Goal: Task Accomplishment & Management: Manage account settings

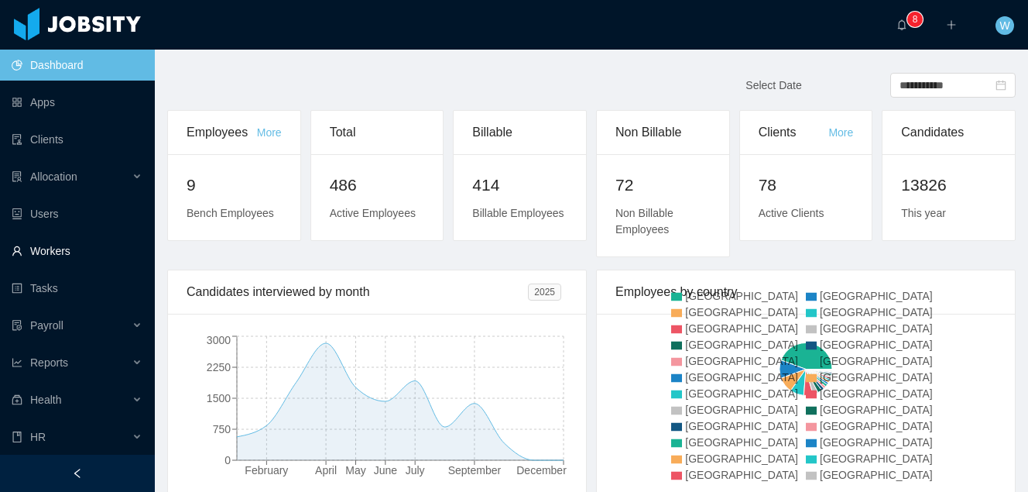
click at [56, 244] on link "Workers" at bounding box center [77, 250] width 131 height 31
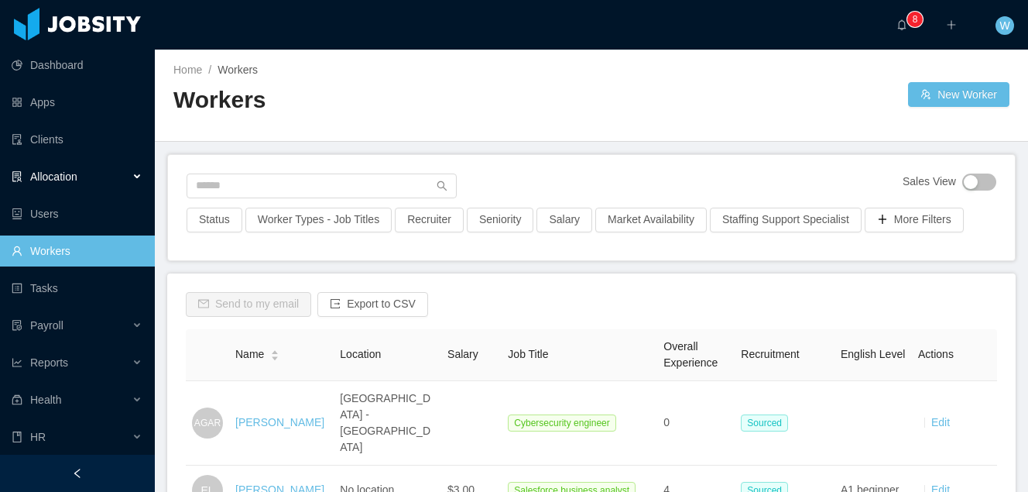
click at [93, 182] on div "Allocation" at bounding box center [77, 176] width 155 height 31
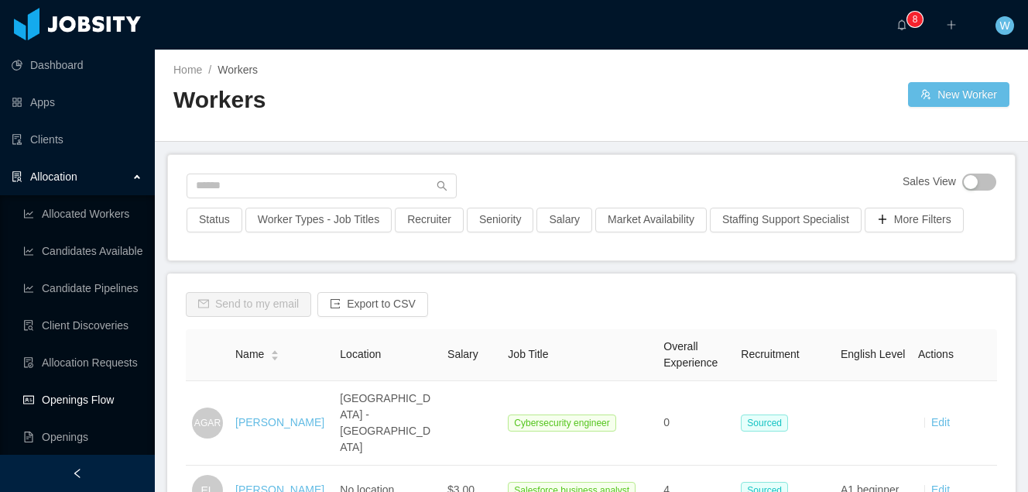
click at [101, 396] on link "Openings Flow" at bounding box center [82, 399] width 119 height 31
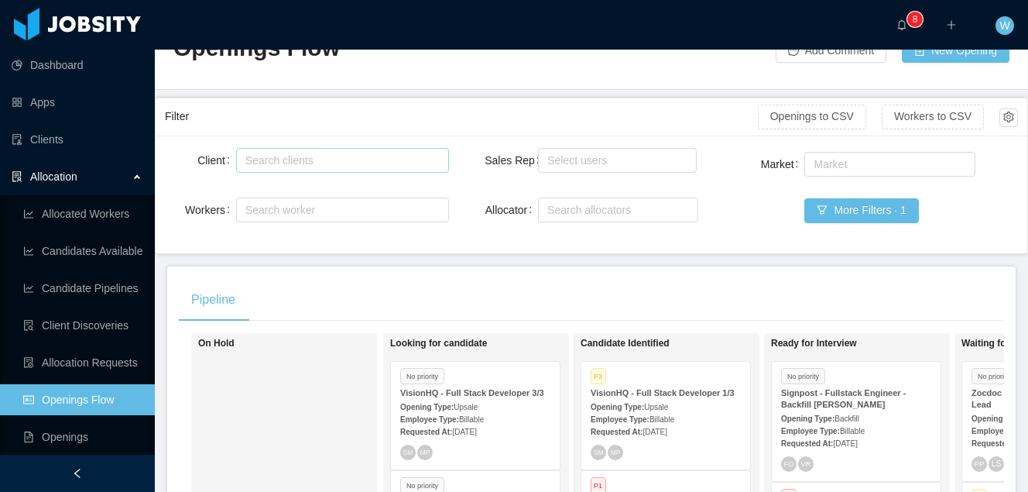
scroll to position [12, 0]
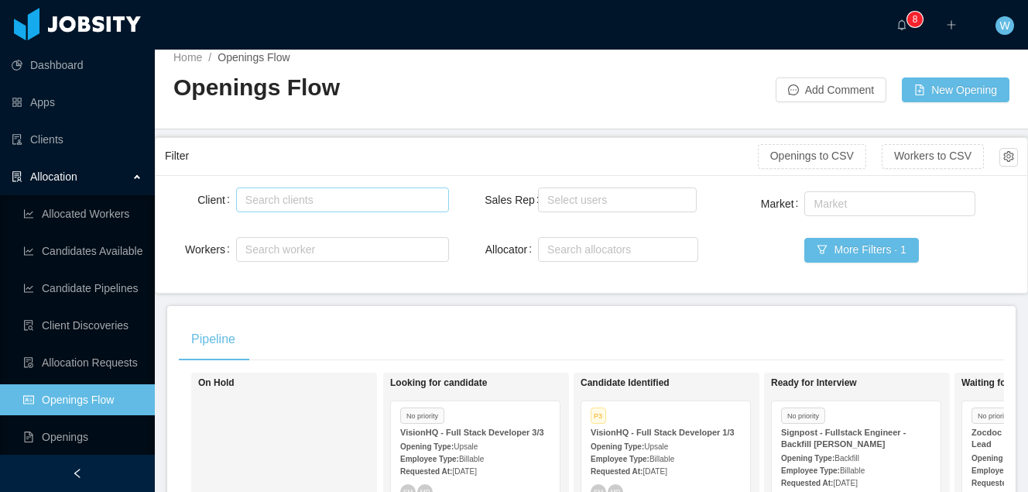
click at [325, 208] on div "Search clients" at bounding box center [340, 199] width 199 height 23
type input "********"
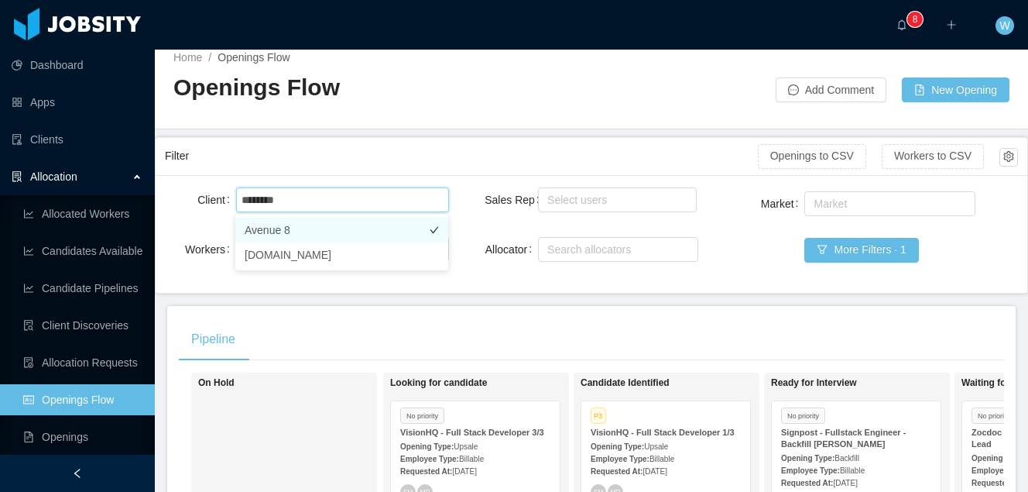
click at [338, 225] on li "Avenue 8" at bounding box center [341, 230] width 213 height 25
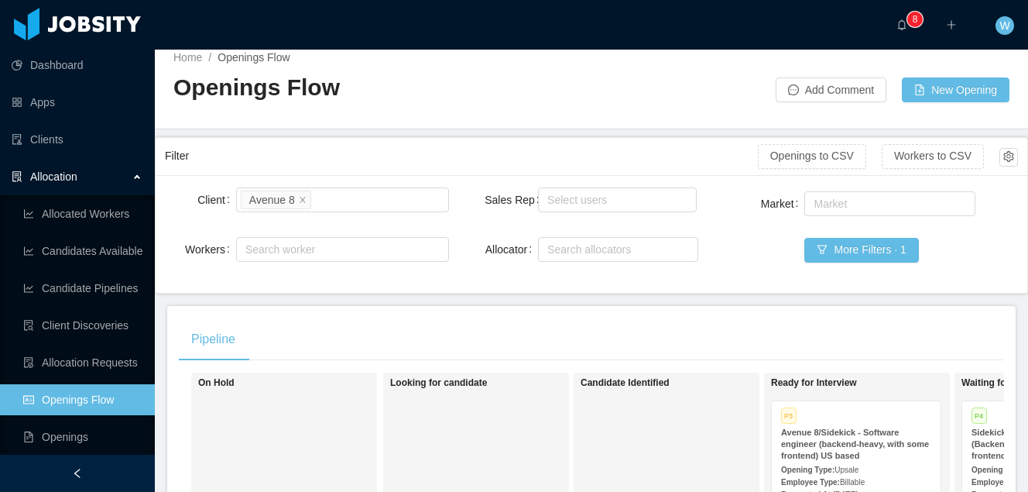
click at [383, 159] on div "Filter" at bounding box center [461, 156] width 593 height 29
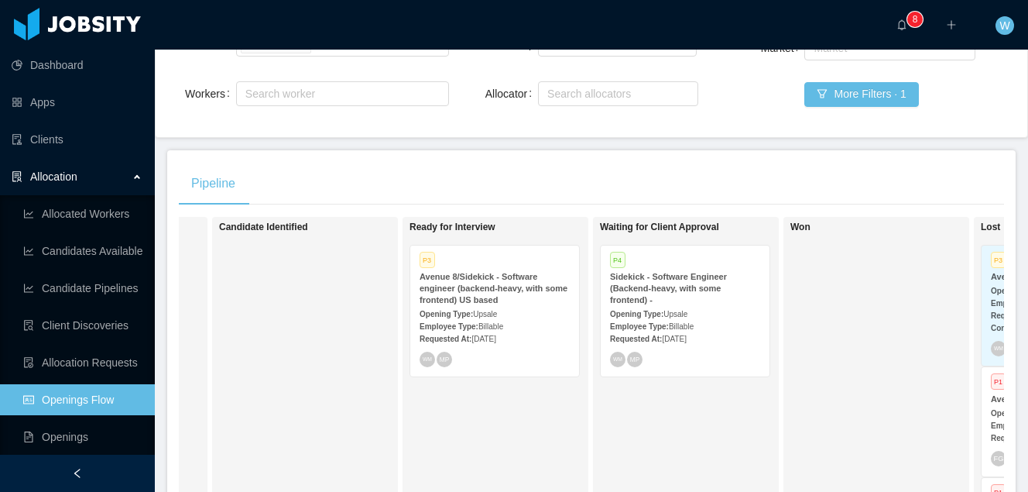
scroll to position [183, 0]
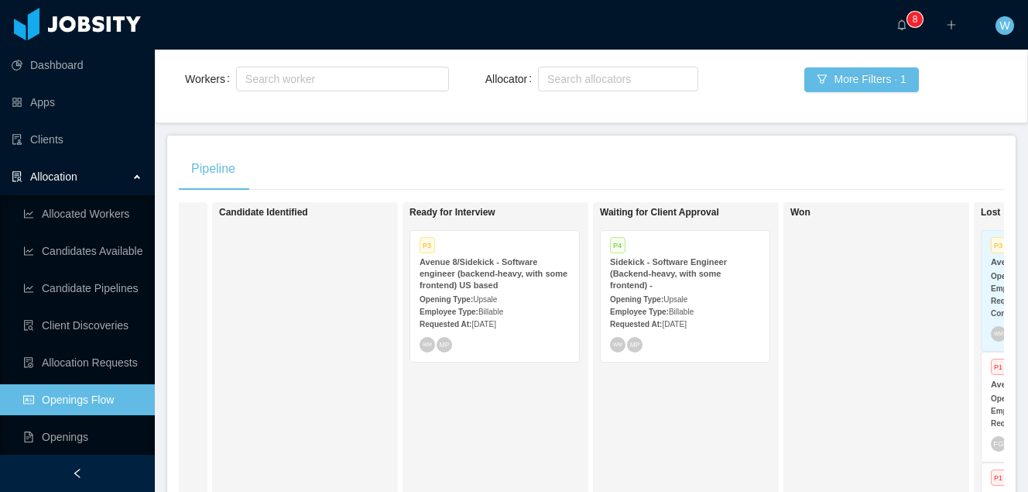
click at [684, 275] on strong "Sidekick - Software Engineer (Backend-heavy, with some frontend) -" at bounding box center [668, 273] width 117 height 33
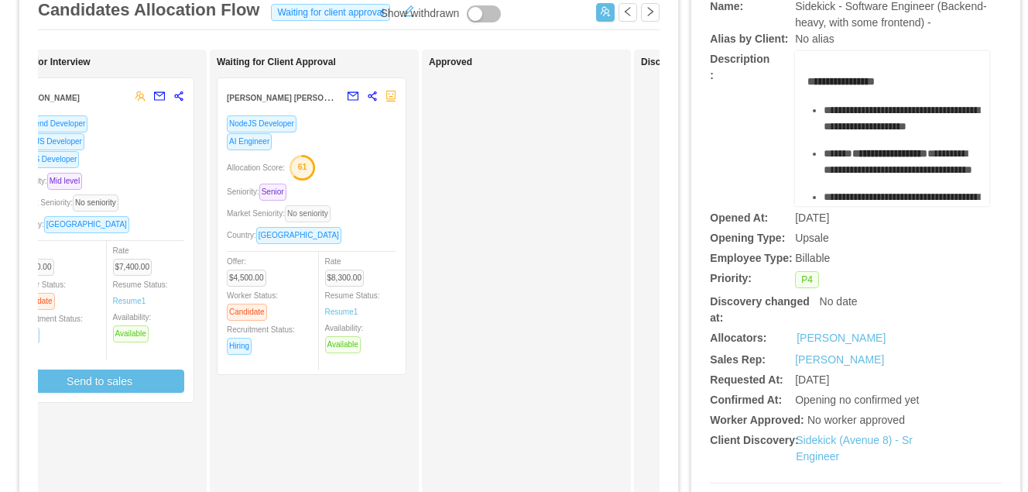
scroll to position [0, 407]
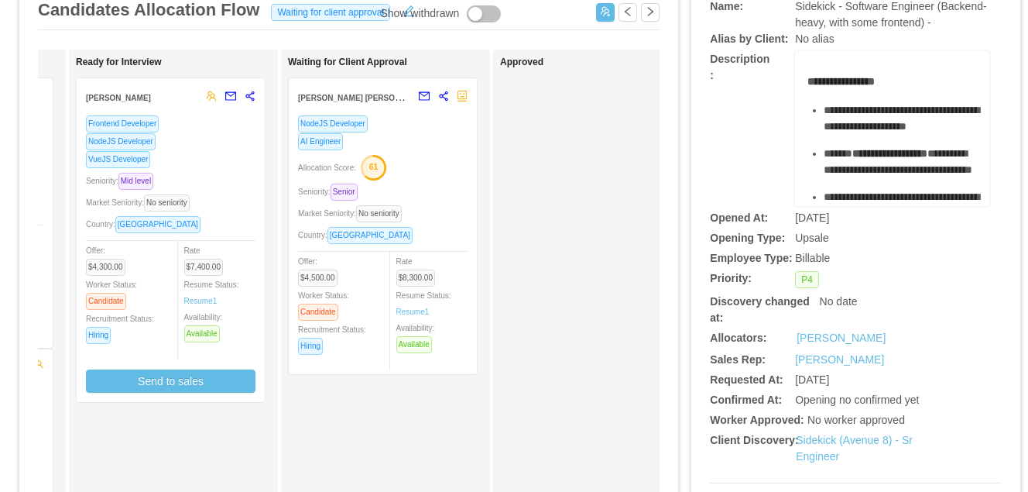
click at [425, 142] on div "AI Engineer" at bounding box center [383, 141] width 170 height 18
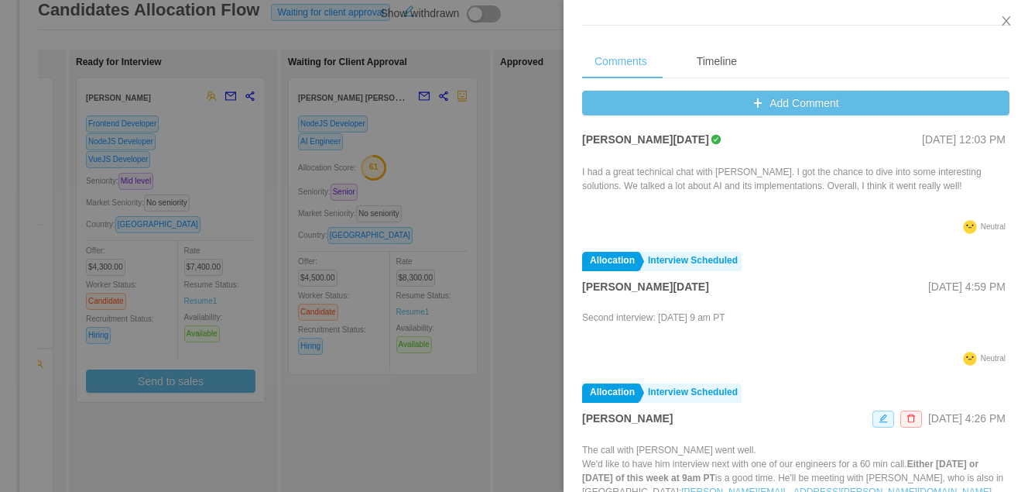
scroll to position [0, 0]
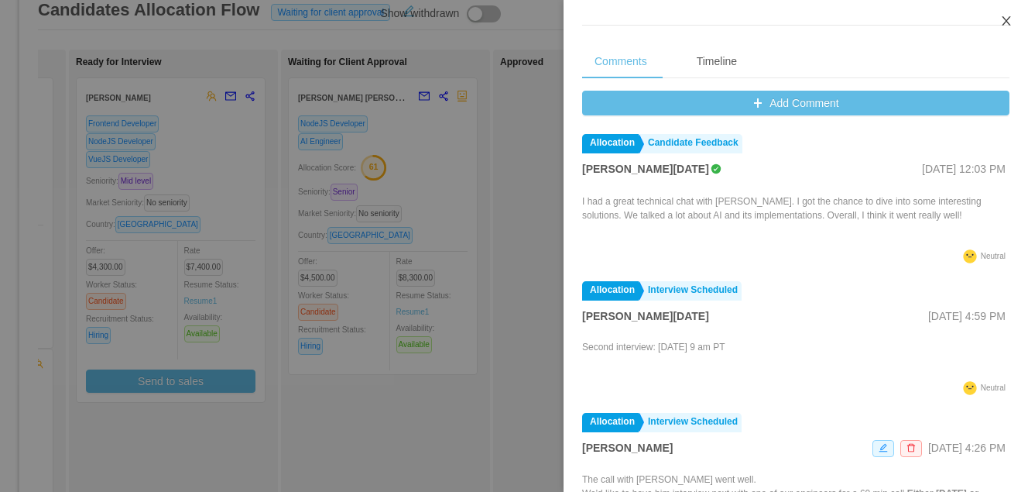
click at [1008, 26] on icon "icon: close" at bounding box center [1007, 21] width 12 height 12
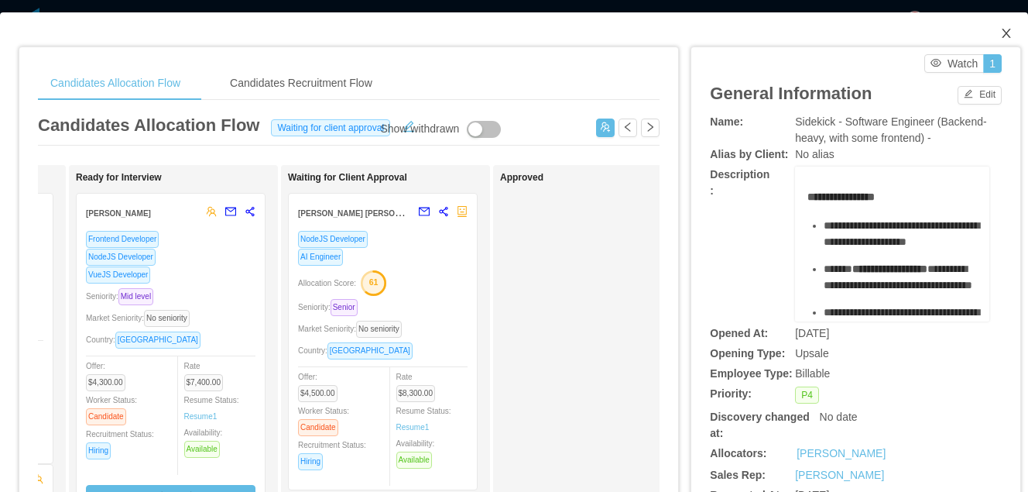
click at [1011, 31] on icon "icon: close" at bounding box center [1007, 33] width 12 height 12
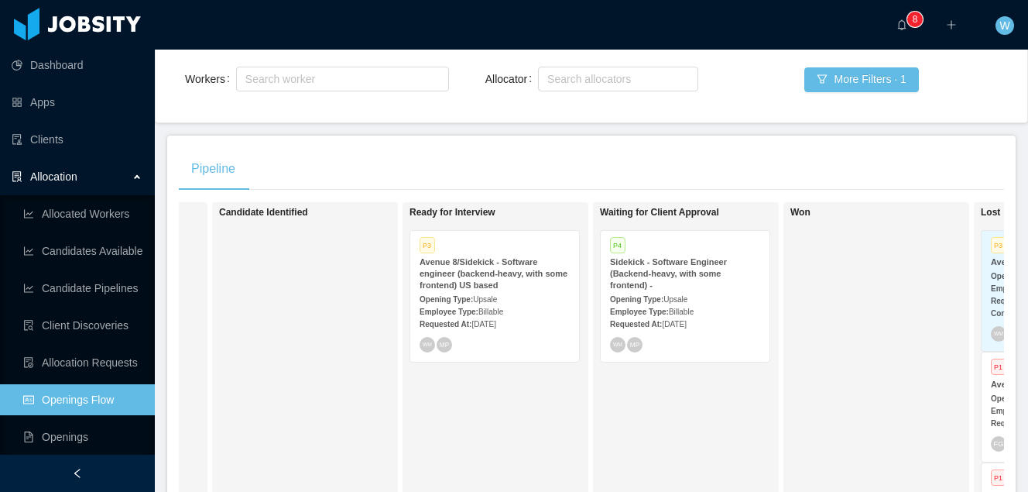
click at [510, 269] on strong "Avenue 8/Sidekick - Software engineer (backend-heavy, with some frontend) US ba…" at bounding box center [494, 273] width 148 height 33
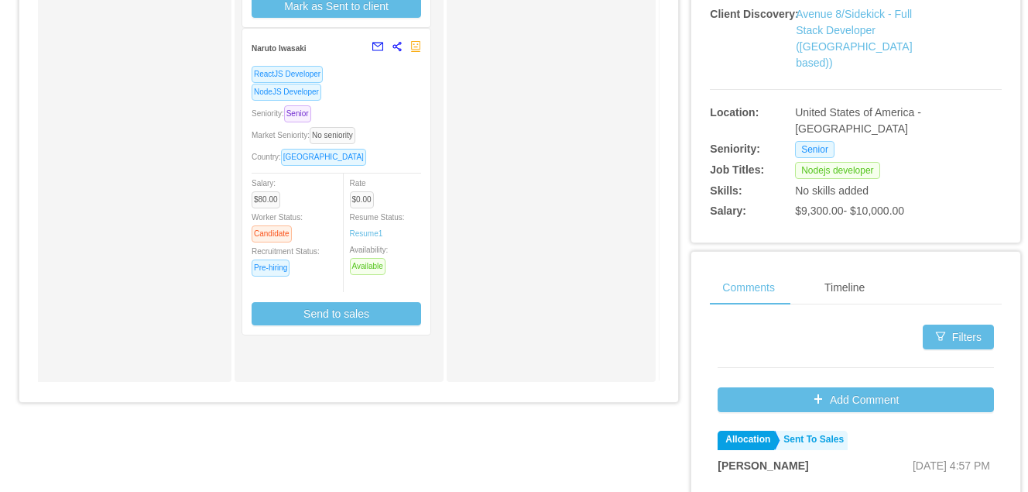
scroll to position [548, 0]
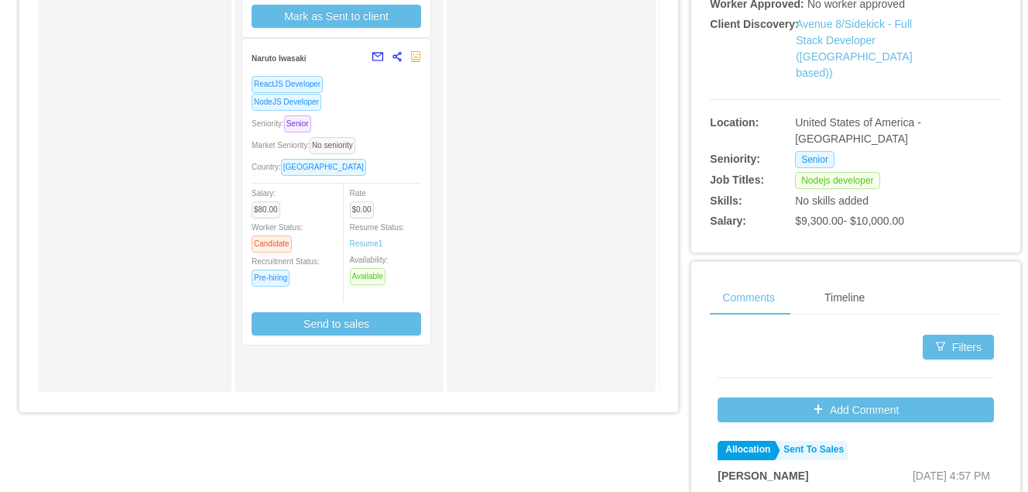
click at [397, 107] on div "NodeJS Developer" at bounding box center [337, 102] width 170 height 18
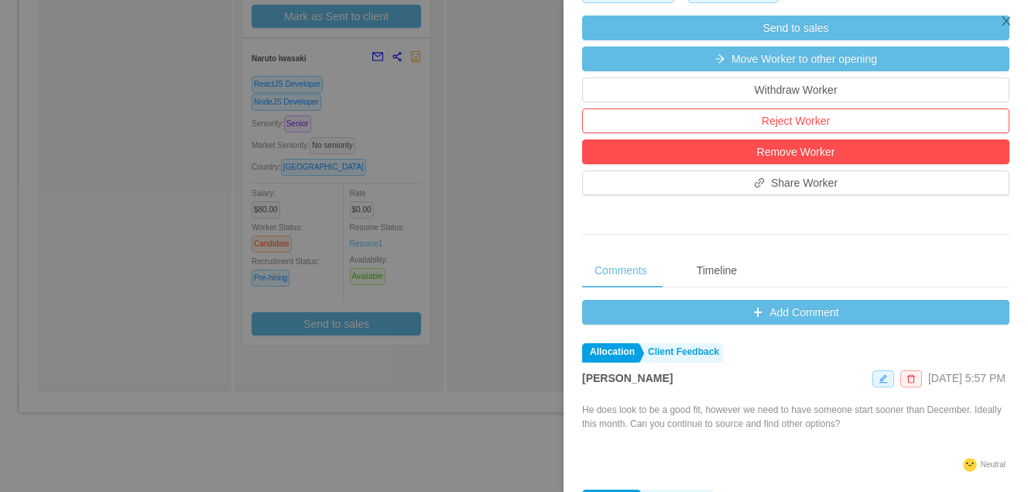
scroll to position [555, 0]
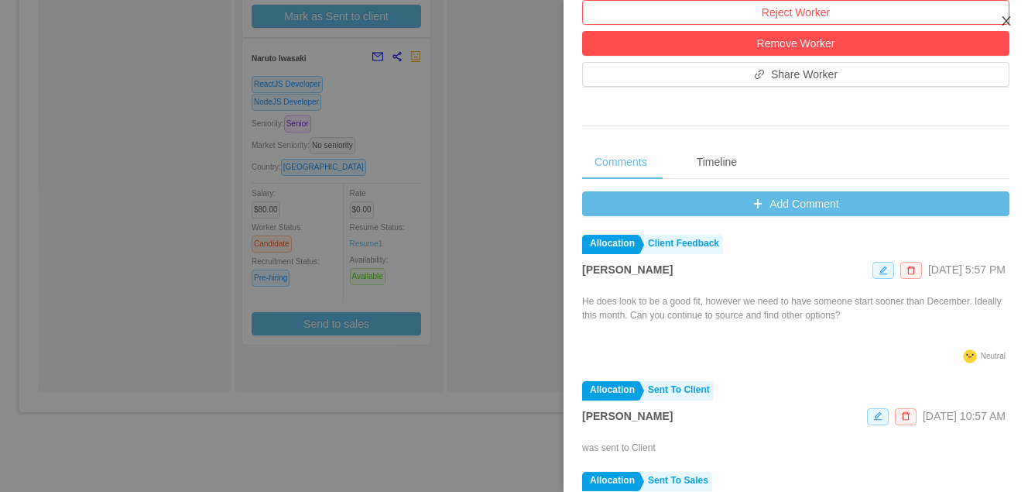
click at [1007, 17] on icon "icon: close" at bounding box center [1007, 21] width 12 height 12
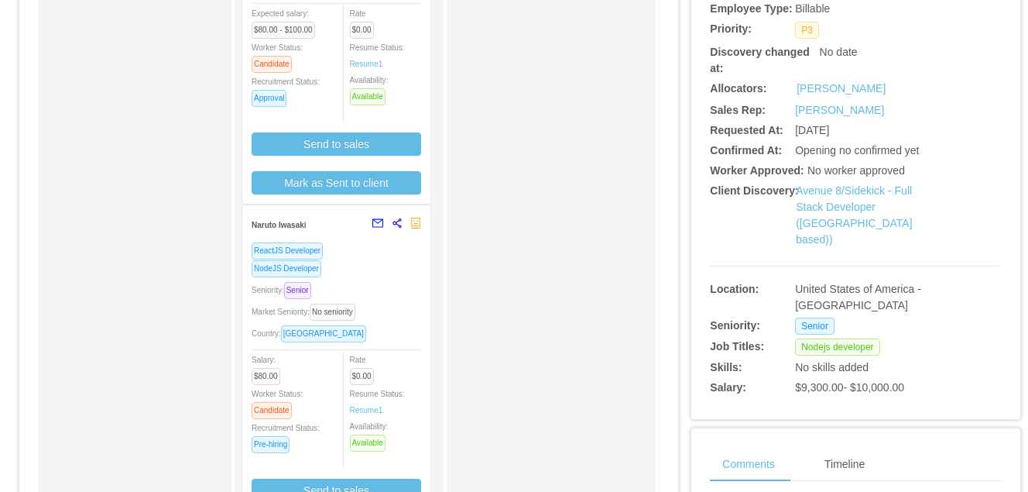
scroll to position [359, 0]
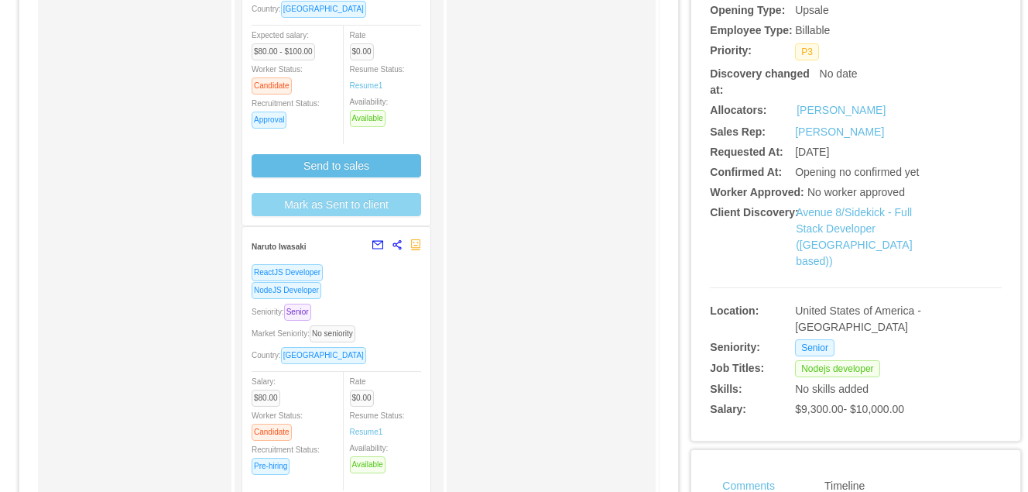
click at [352, 203] on button "Mark as Sent to client" at bounding box center [337, 204] width 170 height 23
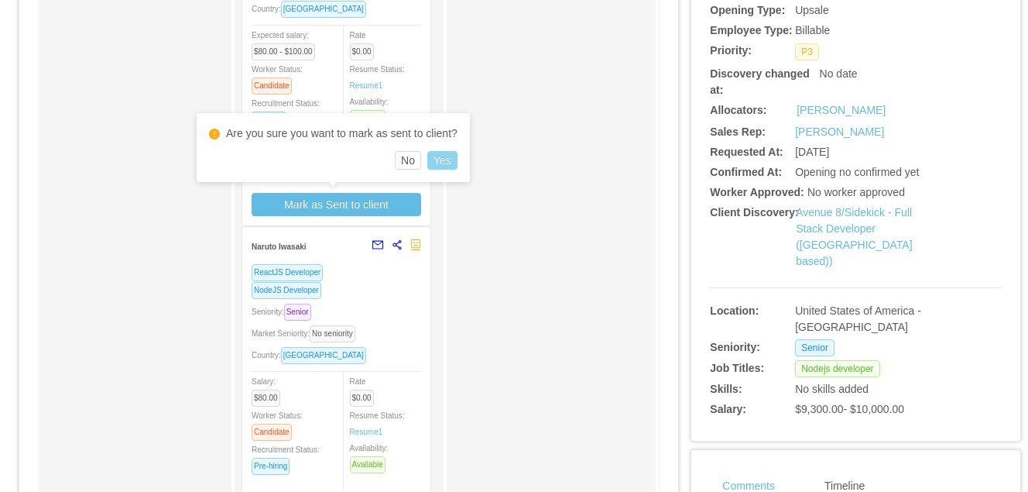
click at [457, 157] on button "Yes" at bounding box center [442, 160] width 30 height 19
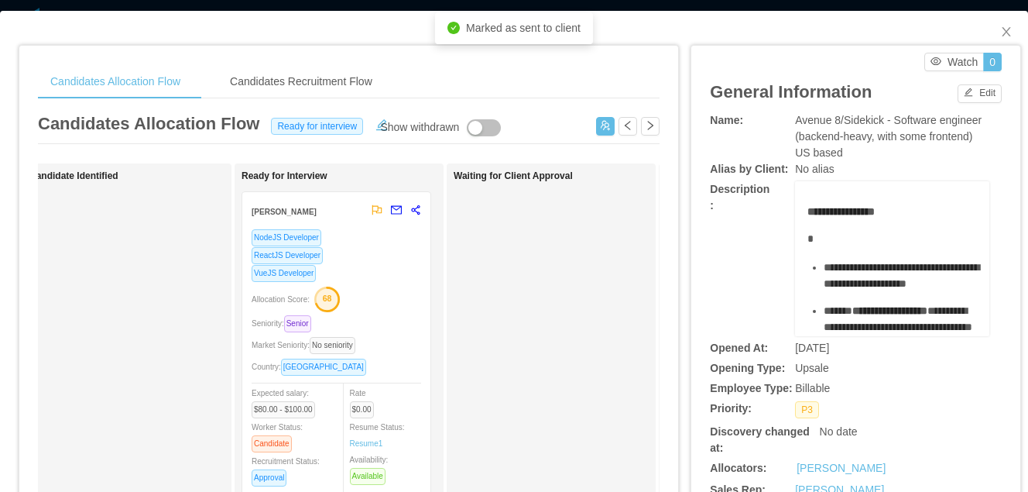
scroll to position [0, 0]
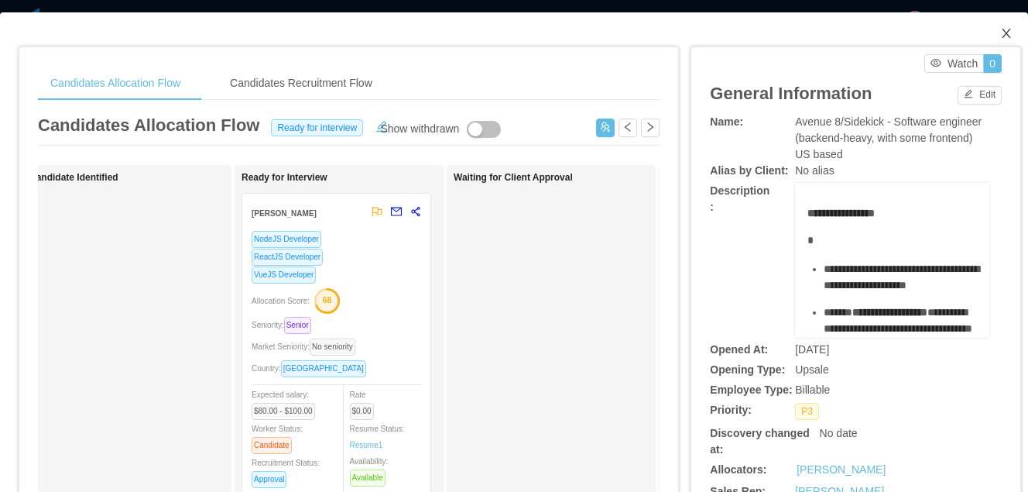
click at [1009, 33] on icon "icon: close" at bounding box center [1007, 33] width 12 height 12
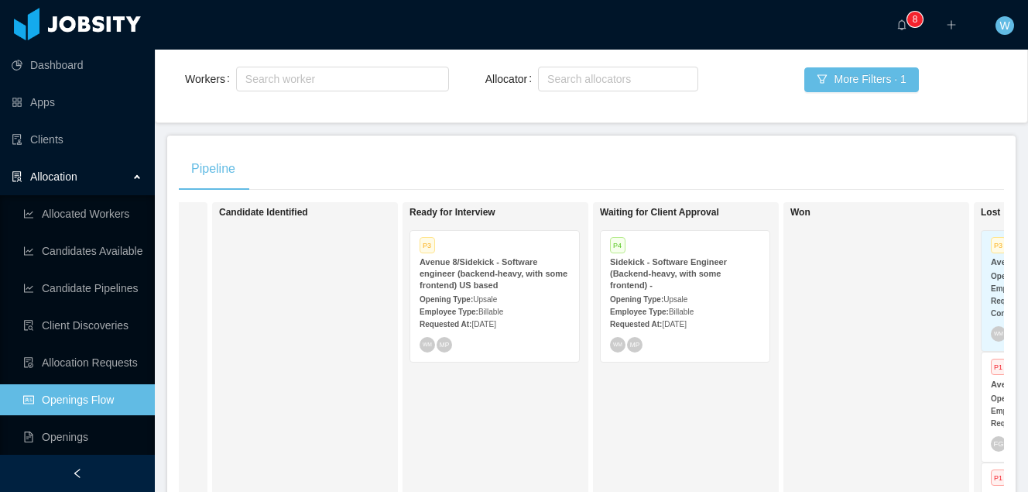
scroll to position [0, 362]
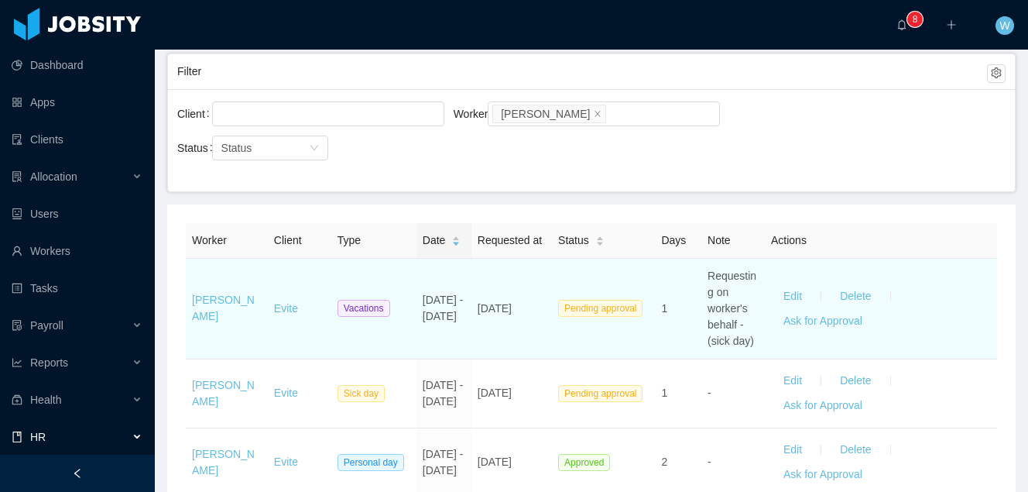
scroll to position [101, 0]
click at [791, 307] on button "Edit" at bounding box center [792, 295] width 43 height 25
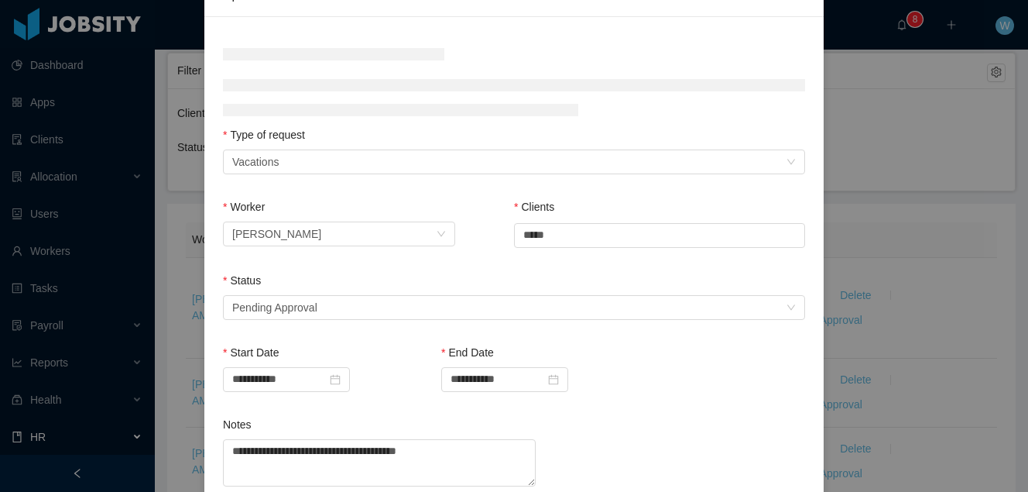
scroll to position [157, 0]
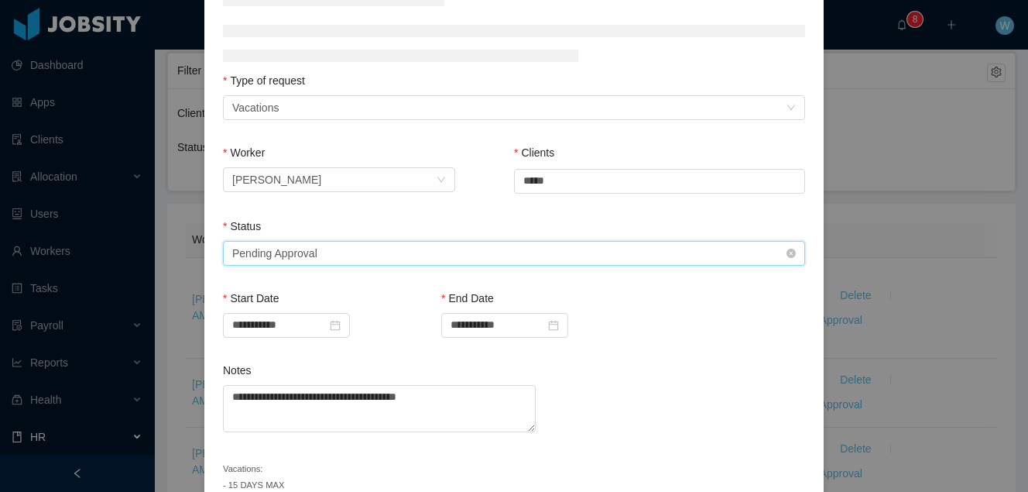
click at [376, 248] on div "Select status Pending Approval" at bounding box center [509, 253] width 554 height 23
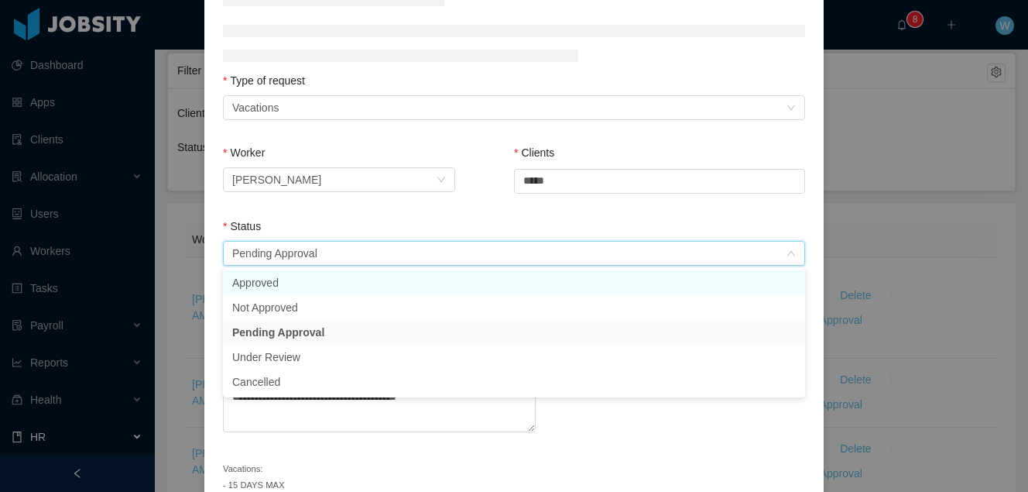
click at [359, 279] on li "Approved" at bounding box center [514, 282] width 582 height 25
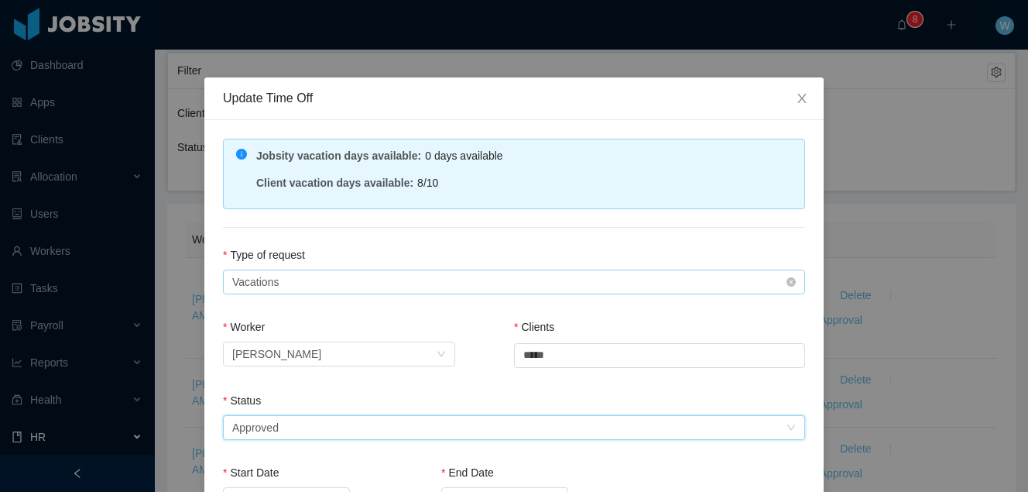
scroll to position [383, 0]
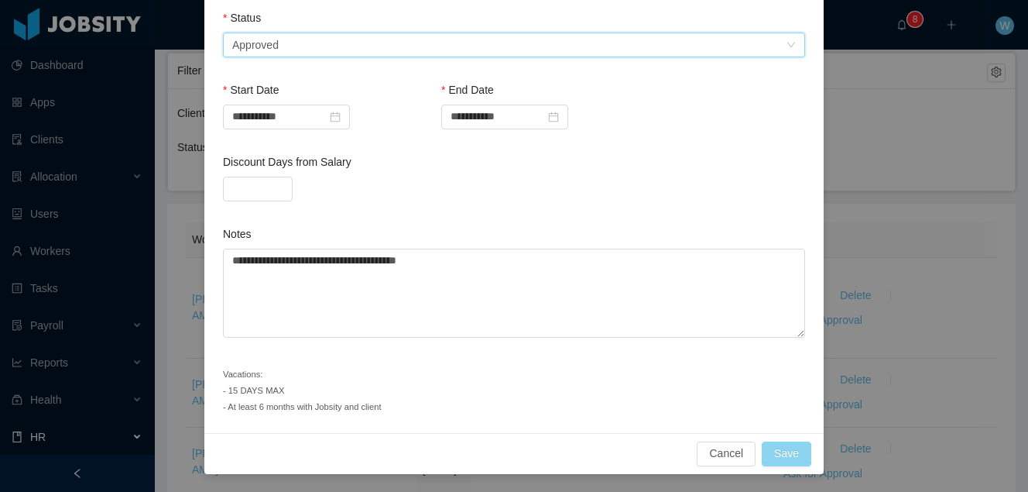
click at [792, 461] on button "Save" at bounding box center [787, 453] width 50 height 25
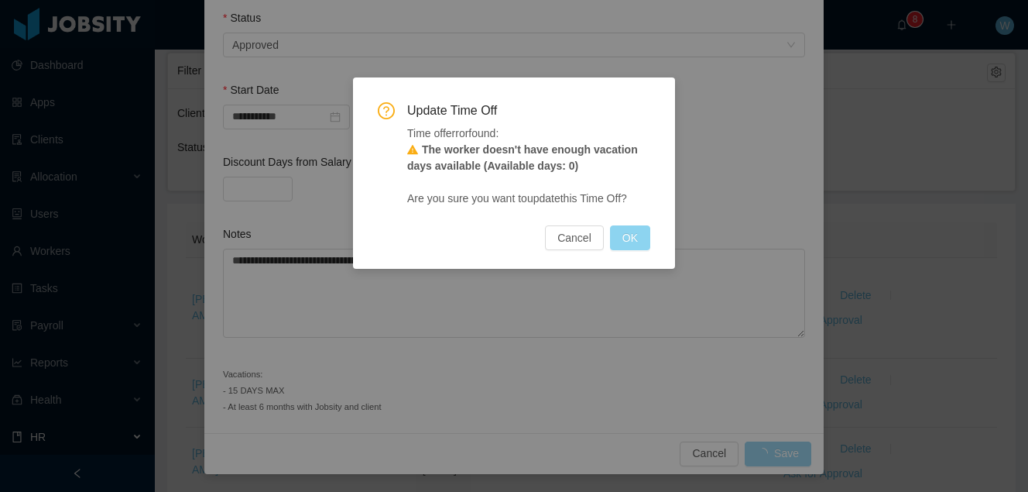
click at [623, 237] on button "OK" at bounding box center [630, 237] width 40 height 25
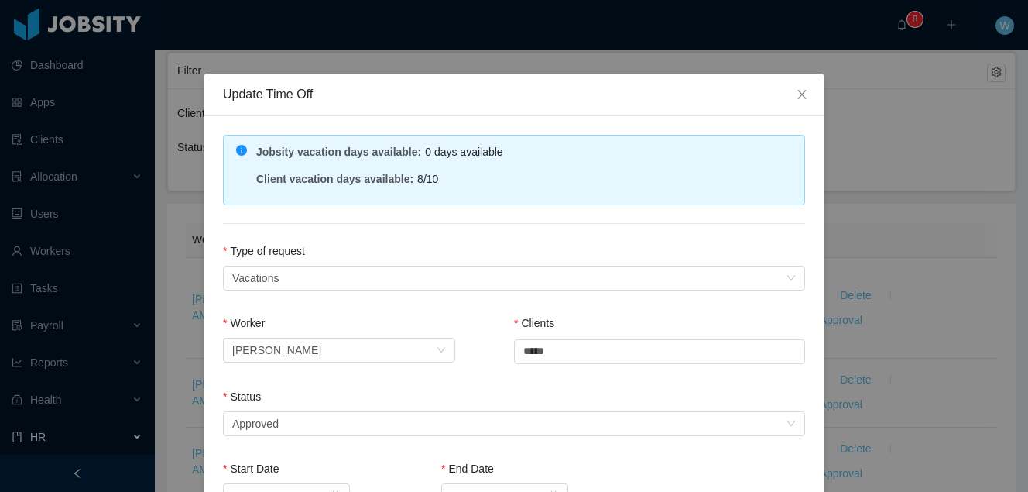
scroll to position [0, 0]
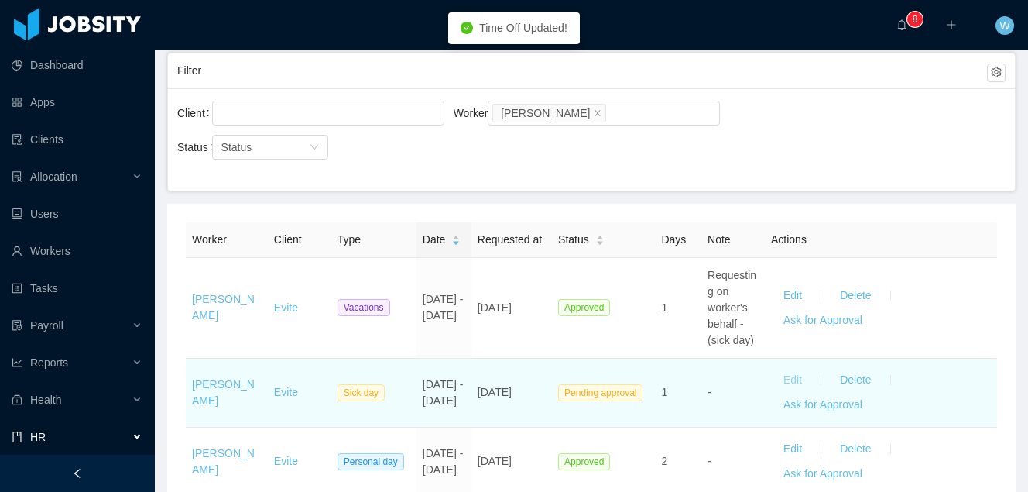
click at [791, 393] on button "Edit" at bounding box center [792, 380] width 43 height 25
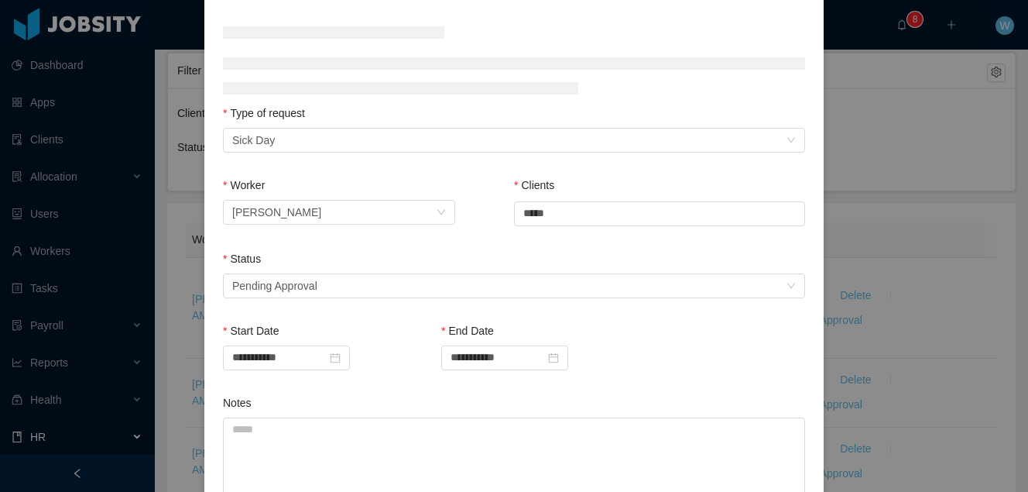
scroll to position [137, 0]
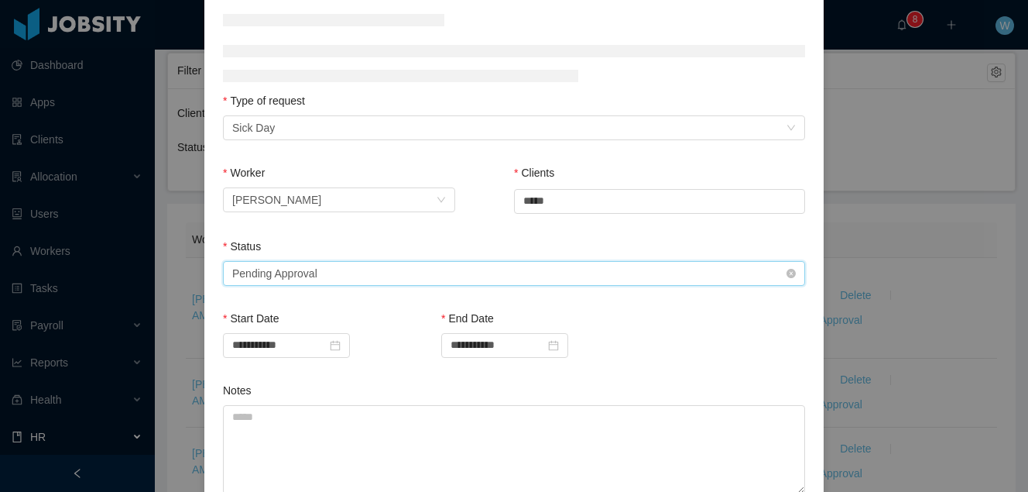
click at [529, 269] on div "Select status Pending Approval" at bounding box center [509, 273] width 554 height 23
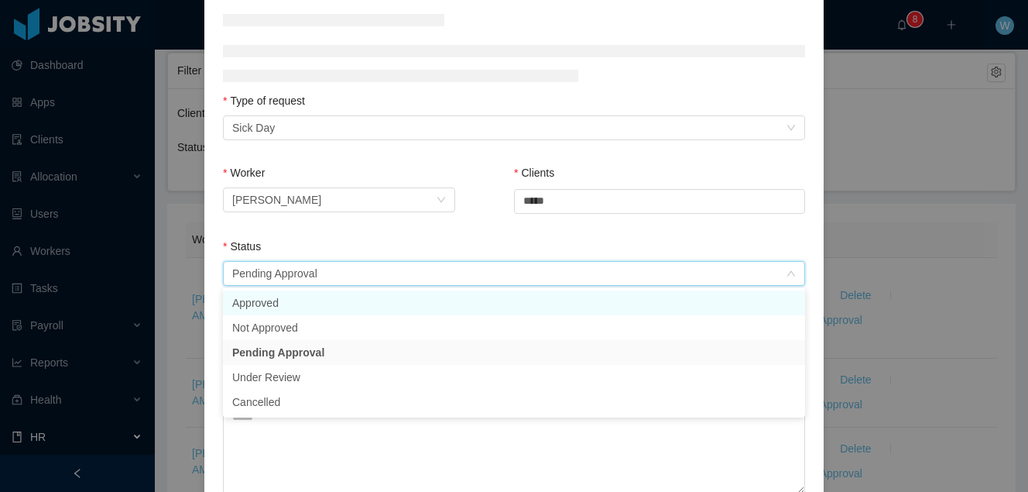
click at [480, 297] on li "Approved" at bounding box center [514, 302] width 582 height 25
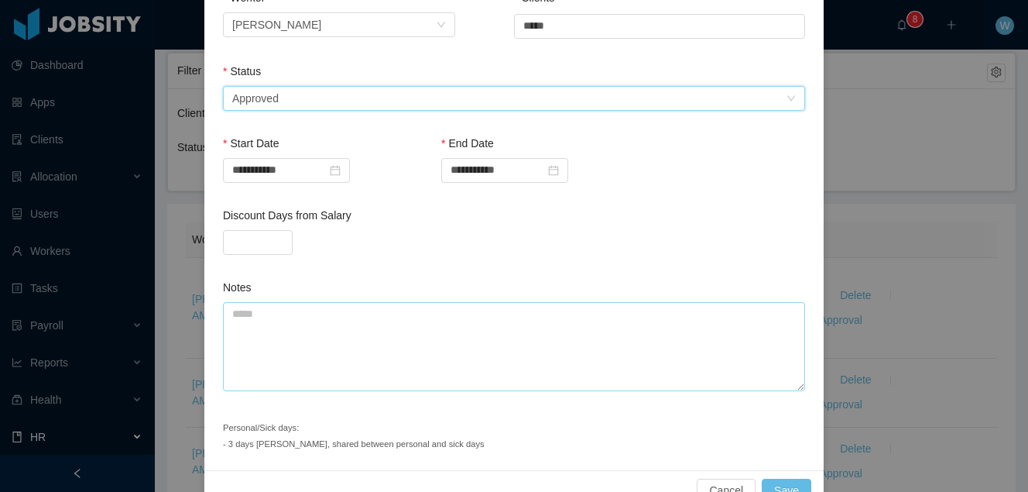
scroll to position [338, 0]
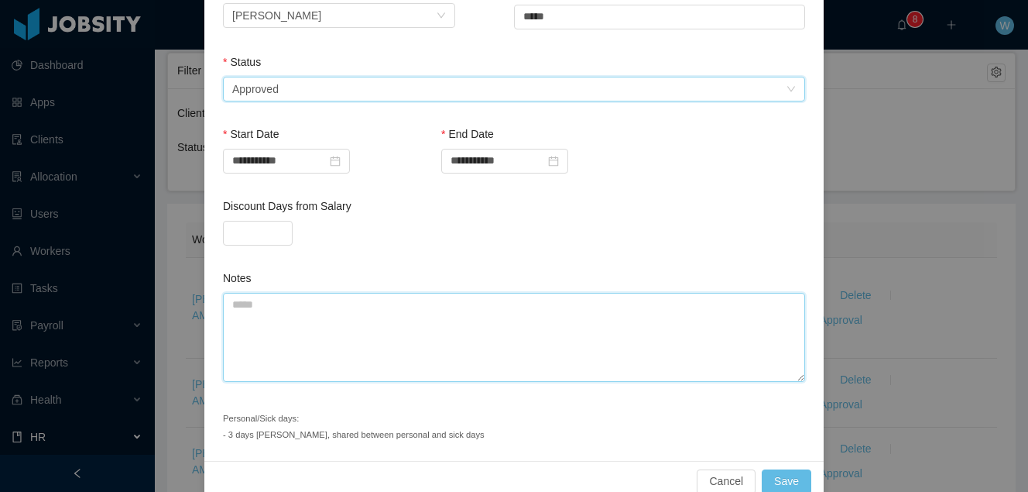
click at [462, 314] on textarea "Notes" at bounding box center [514, 337] width 582 height 89
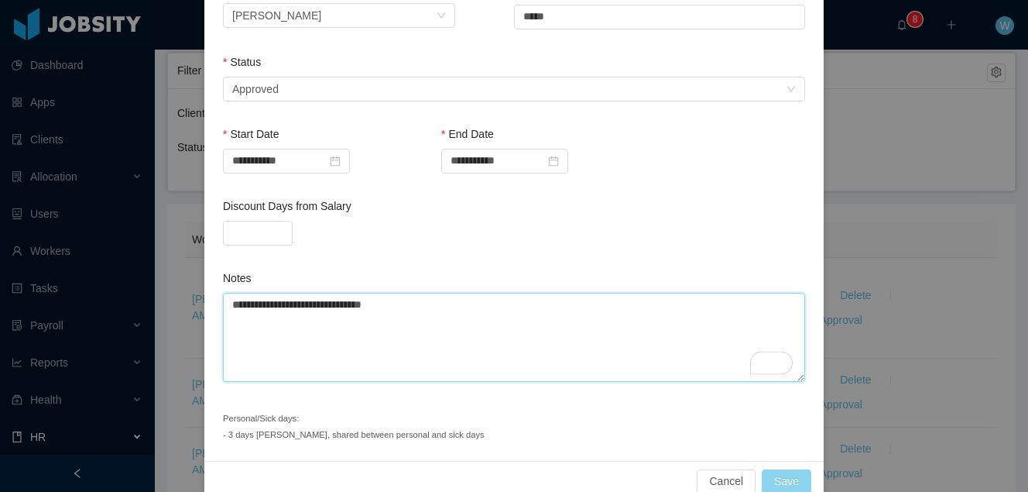
type textarea "**********"
click at [800, 475] on button "Save" at bounding box center [787, 481] width 50 height 25
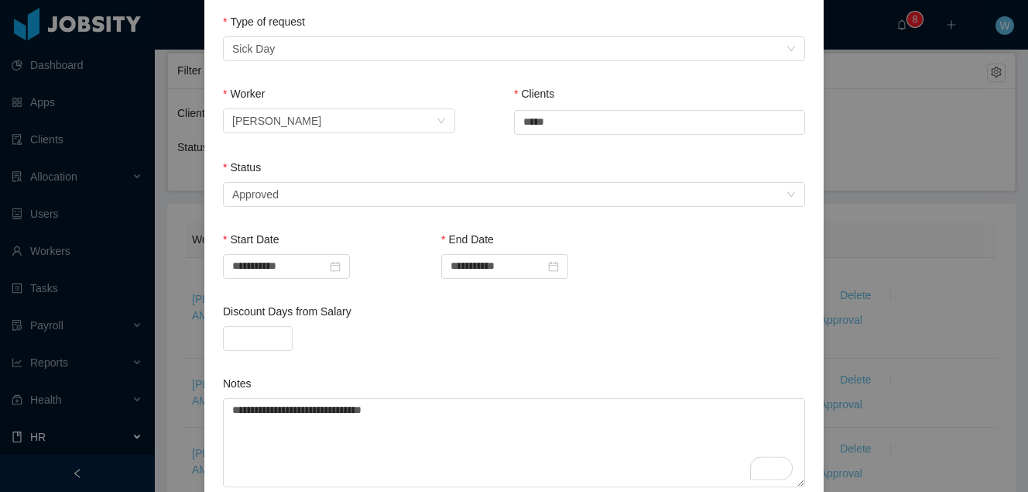
scroll to position [224, 0]
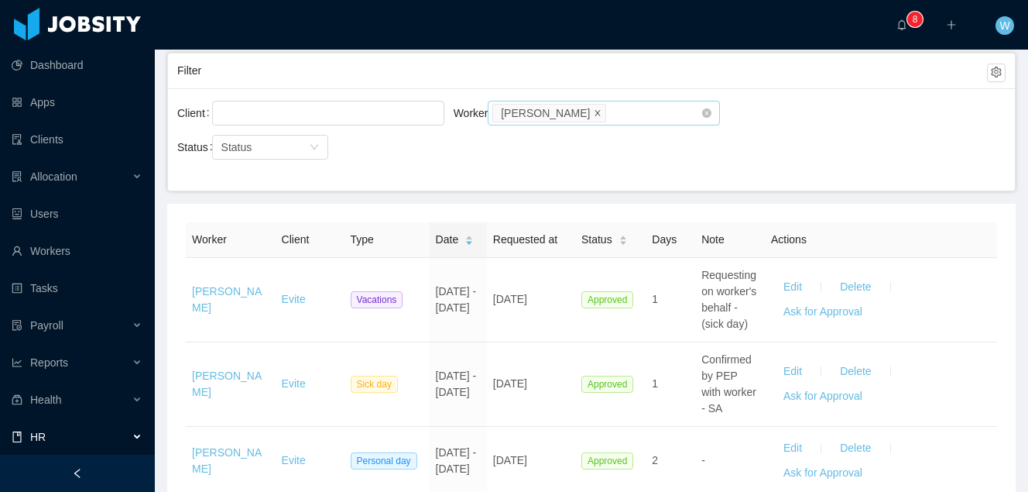
click at [594, 118] on span at bounding box center [598, 112] width 8 height 14
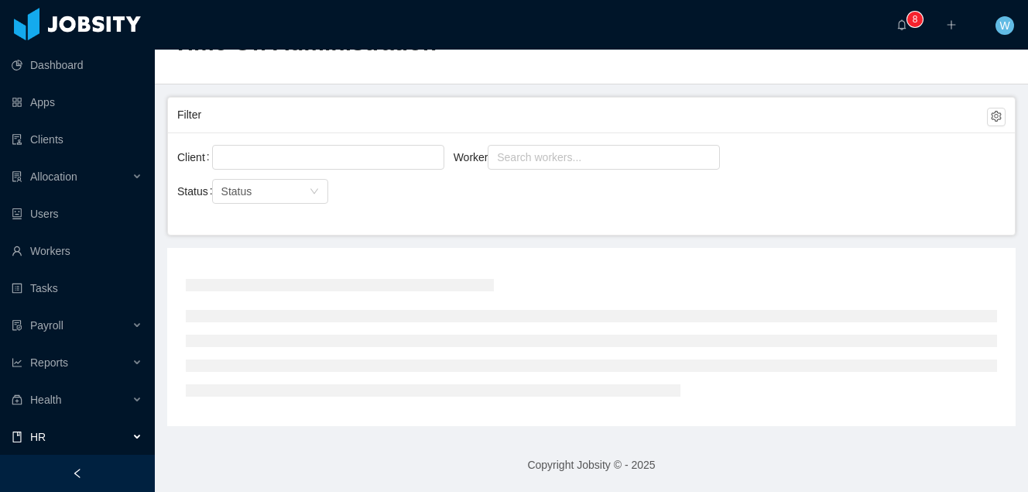
scroll to position [57, 0]
click at [575, 160] on div "Search workers..." at bounding box center [597, 156] width 200 height 15
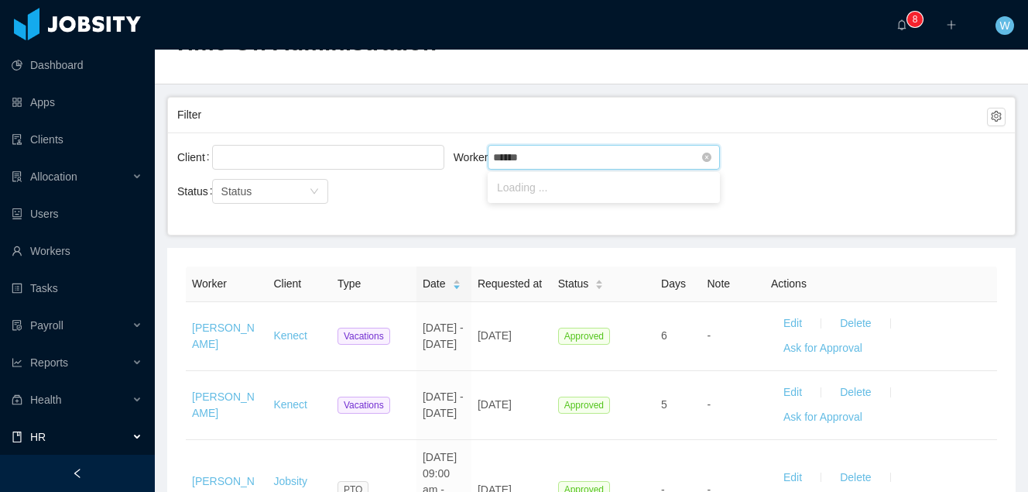
type input "*******"
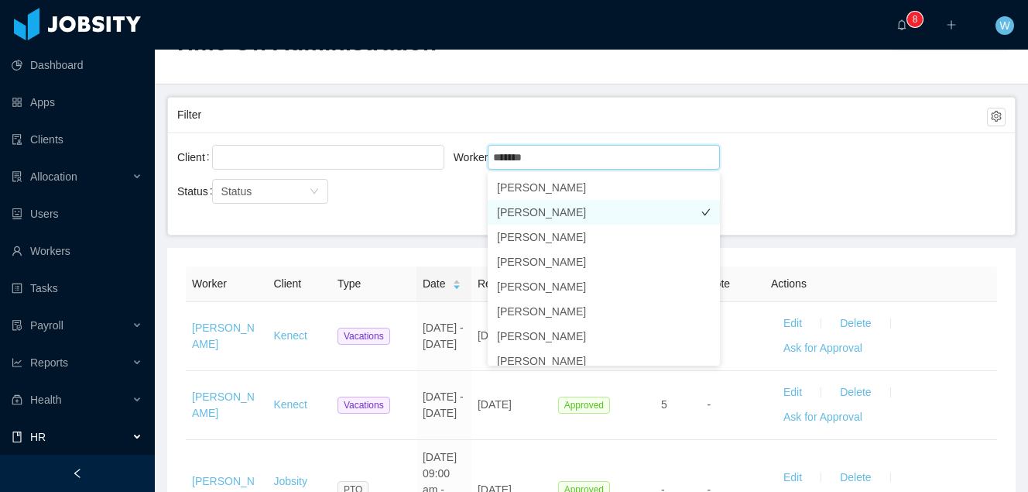
click at [593, 212] on li "Jessica Machado" at bounding box center [604, 212] width 232 height 25
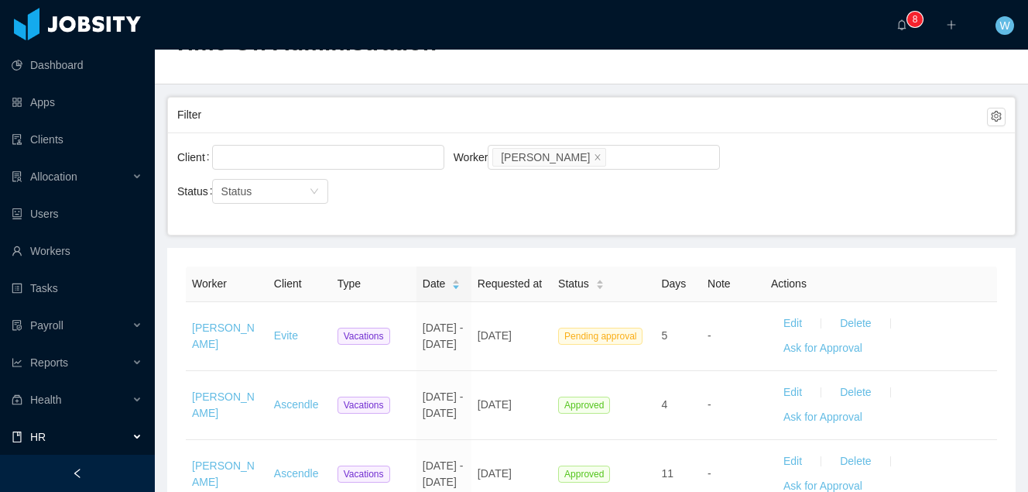
click at [817, 135] on div "Client Worker Search workers... Jessica Machado Status Status" at bounding box center [591, 183] width 847 height 102
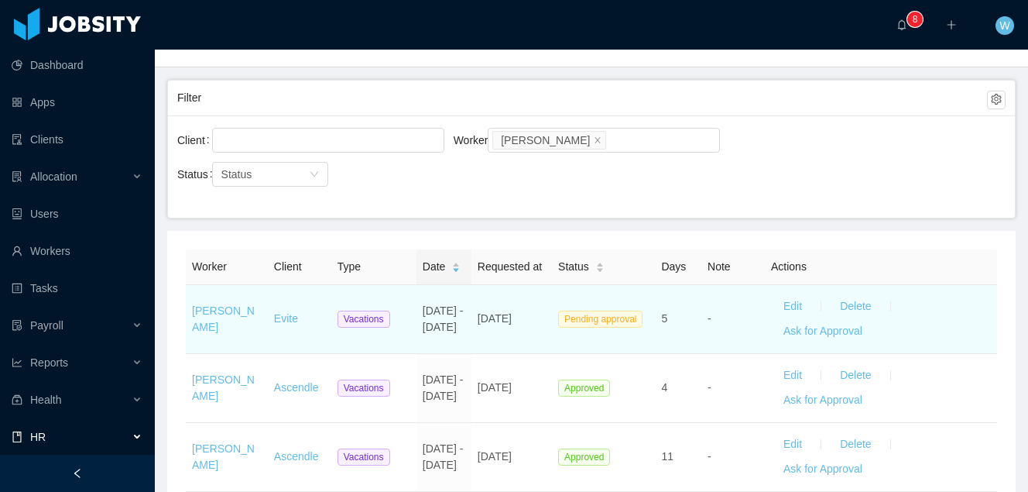
scroll to position [77, 0]
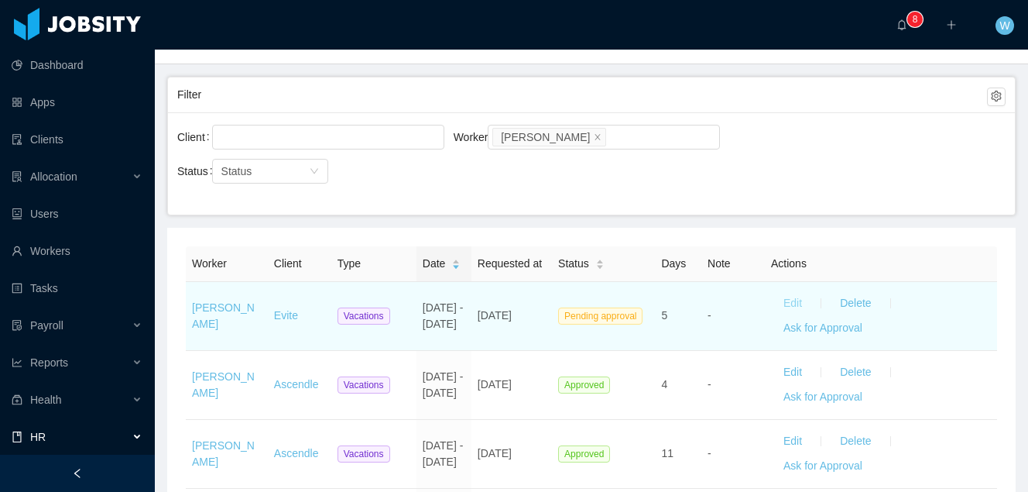
click at [801, 316] on button "Edit" at bounding box center [792, 303] width 43 height 25
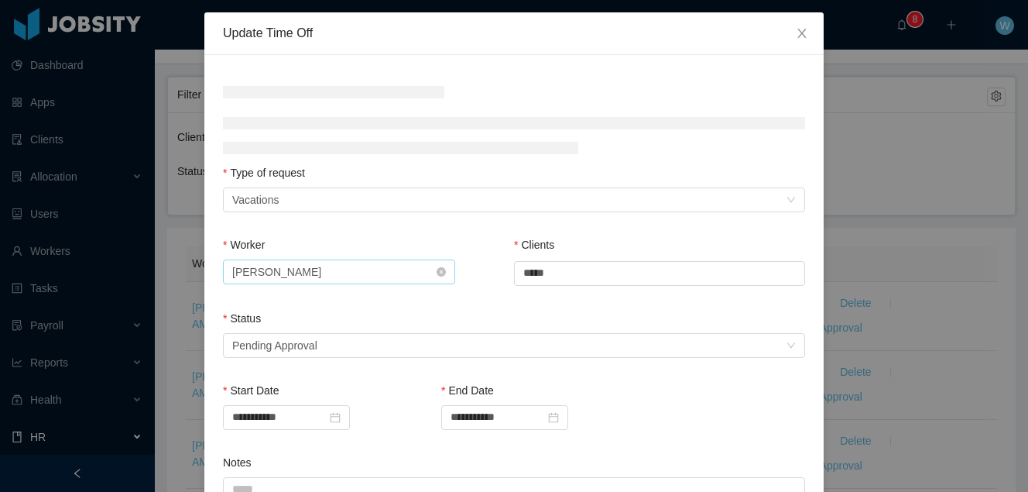
scroll to position [120, 0]
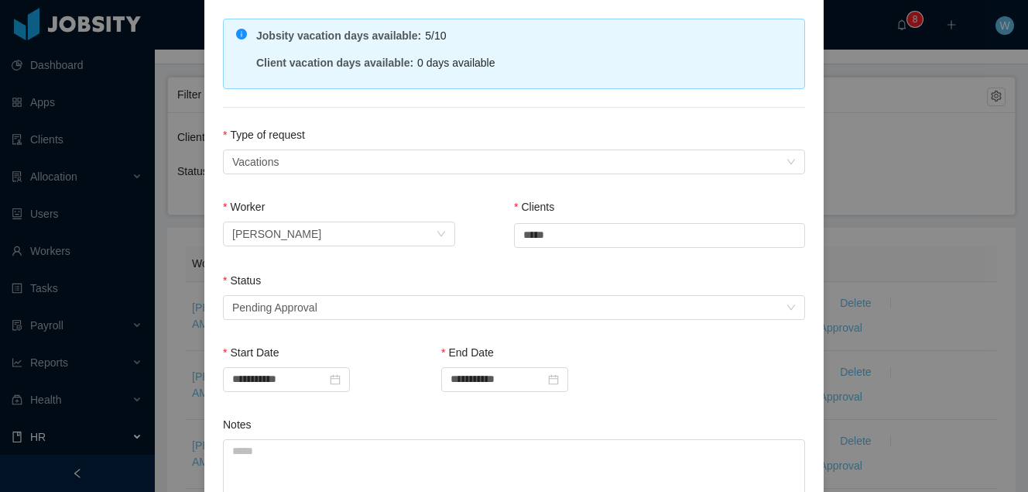
click at [399, 288] on div "Status" at bounding box center [514, 284] width 582 height 22
click at [400, 297] on div "Select status Pending Approval" at bounding box center [509, 307] width 554 height 23
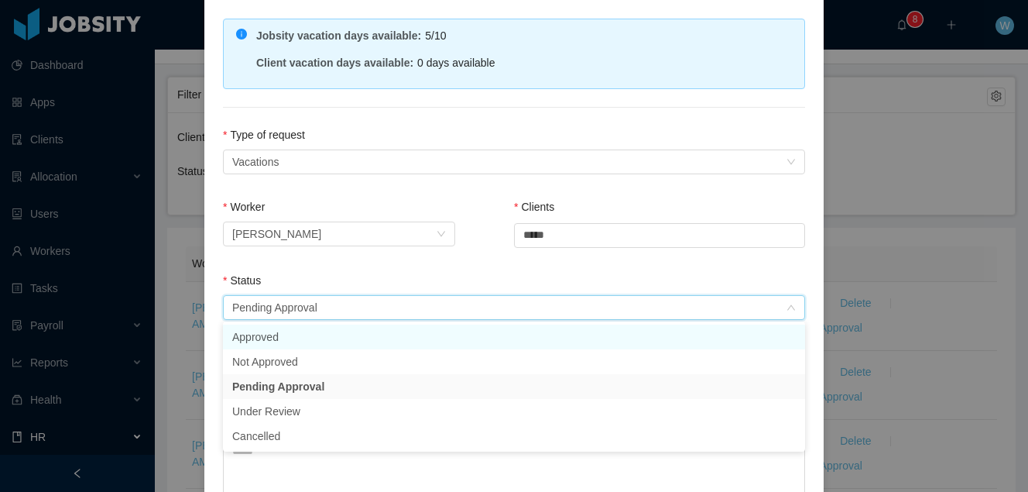
click at [350, 338] on li "Approved" at bounding box center [514, 336] width 582 height 25
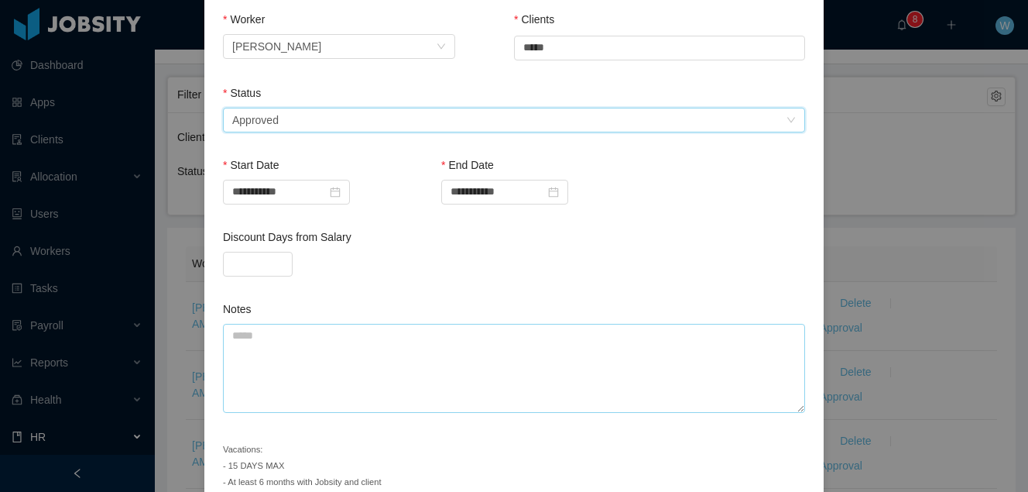
scroll to position [317, 0]
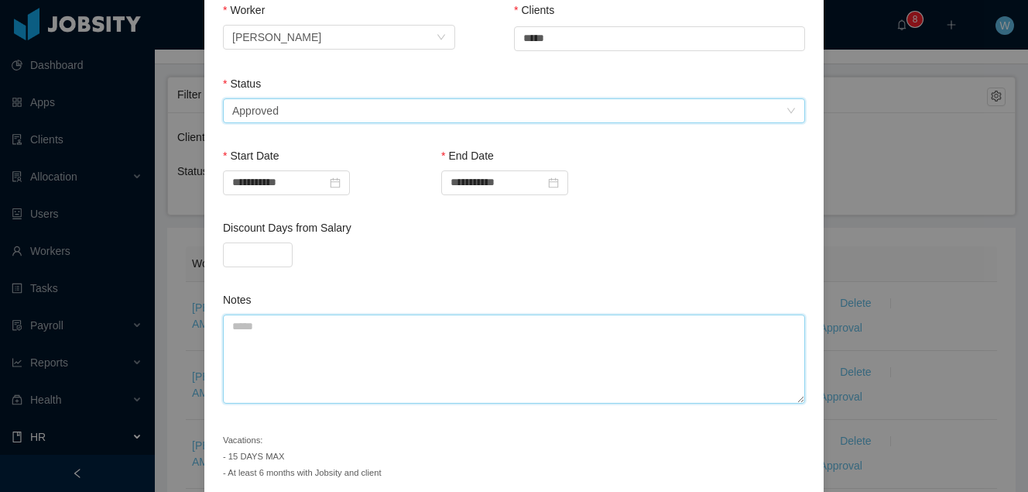
click at [383, 327] on textarea "Notes" at bounding box center [514, 358] width 582 height 89
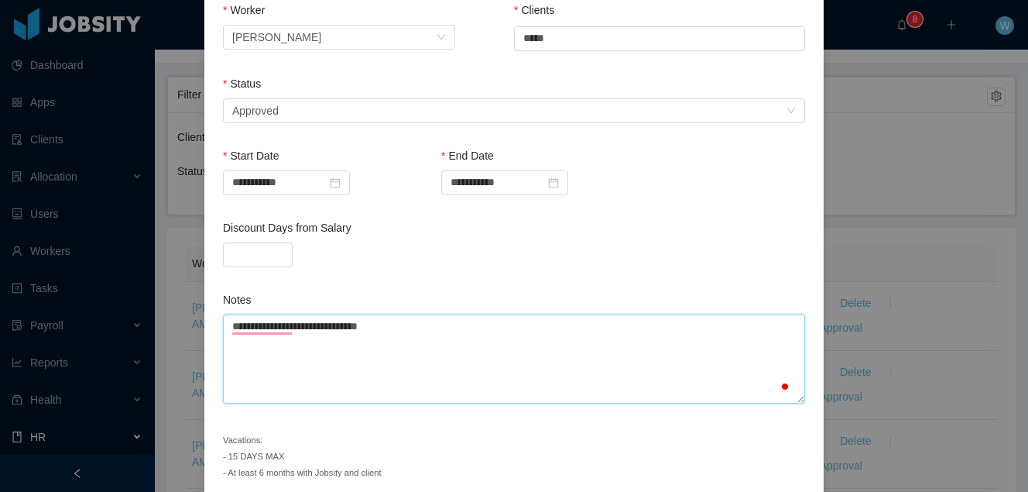
scroll to position [383, 0]
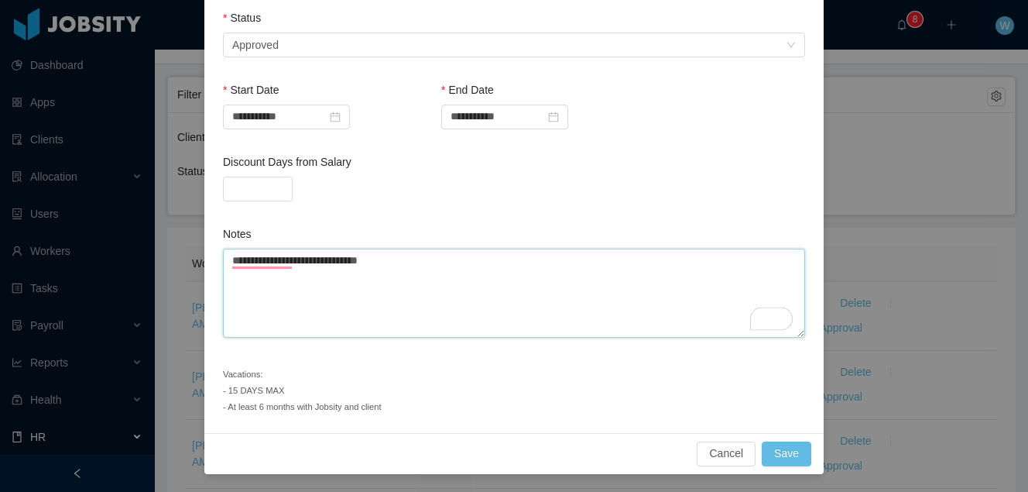
type textarea "**********"
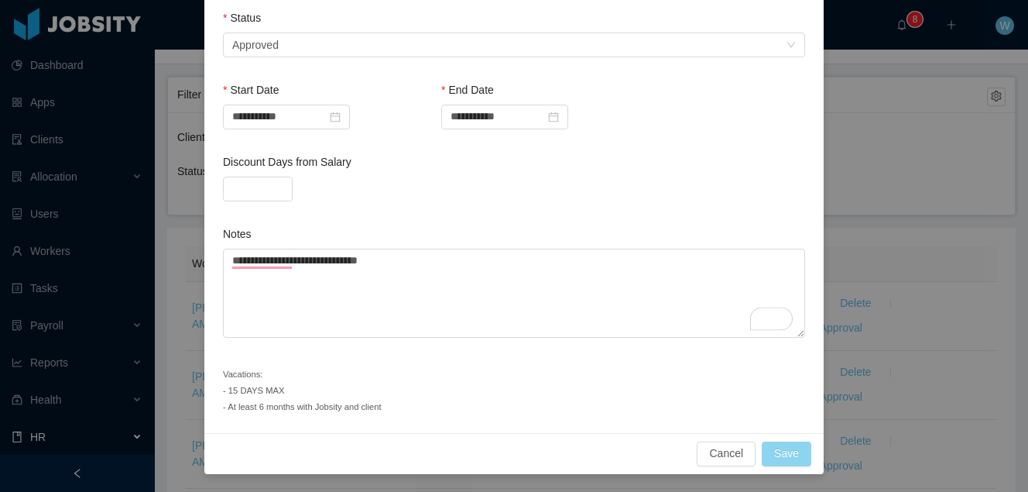
click at [789, 451] on button "Save" at bounding box center [787, 453] width 50 height 25
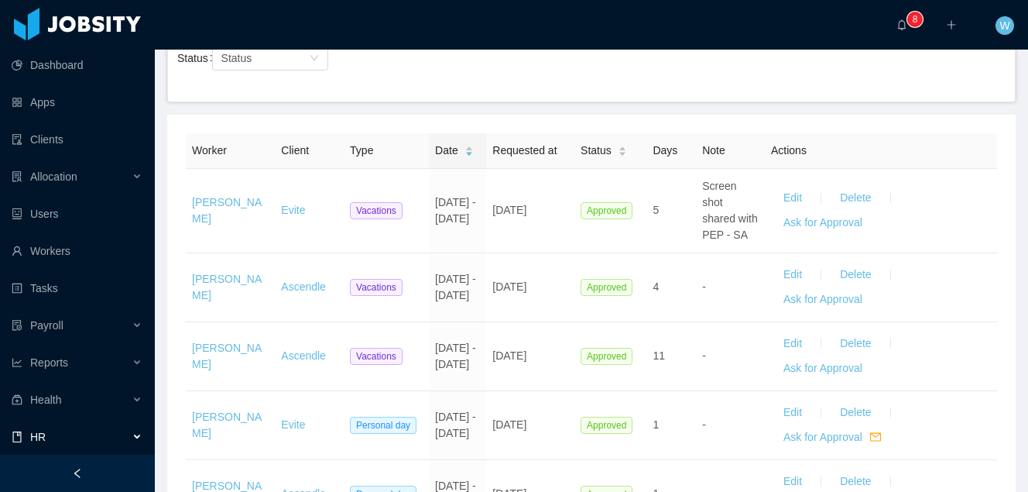
scroll to position [0, 0]
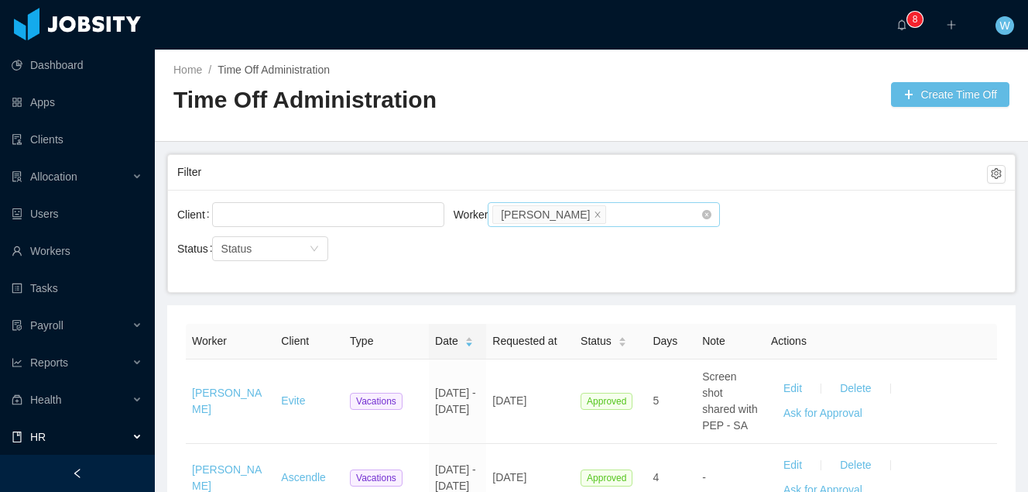
click at [599, 215] on li "Jessica Machado" at bounding box center [550, 214] width 114 height 19
click at [598, 216] on icon "icon: close" at bounding box center [598, 214] width 8 height 8
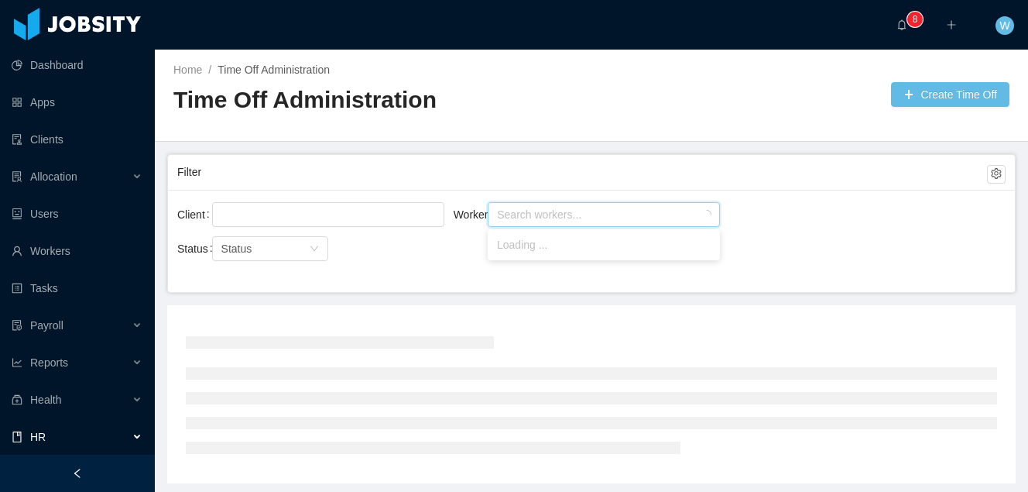
click at [604, 216] on div "Search workers..." at bounding box center [597, 214] width 200 height 15
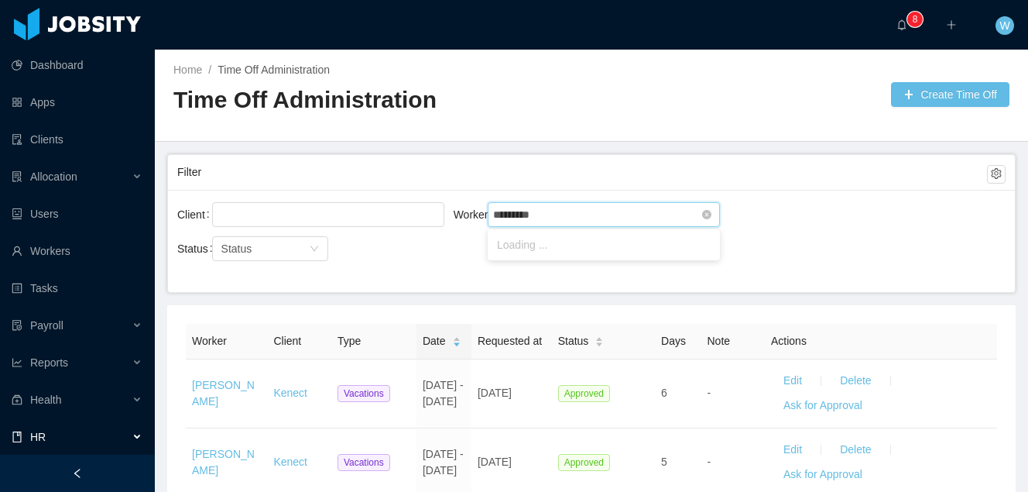
type input "**********"
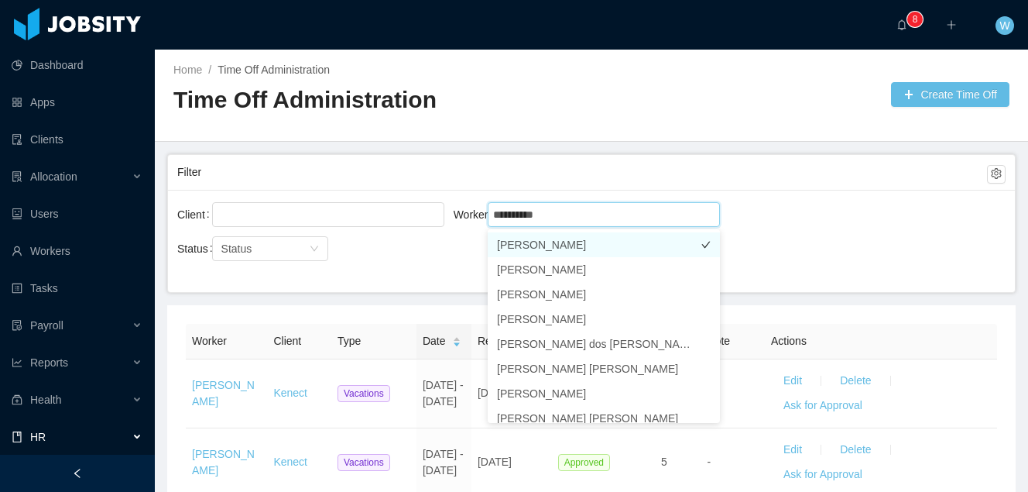
click at [584, 242] on li "Alex Perea" at bounding box center [604, 244] width 232 height 25
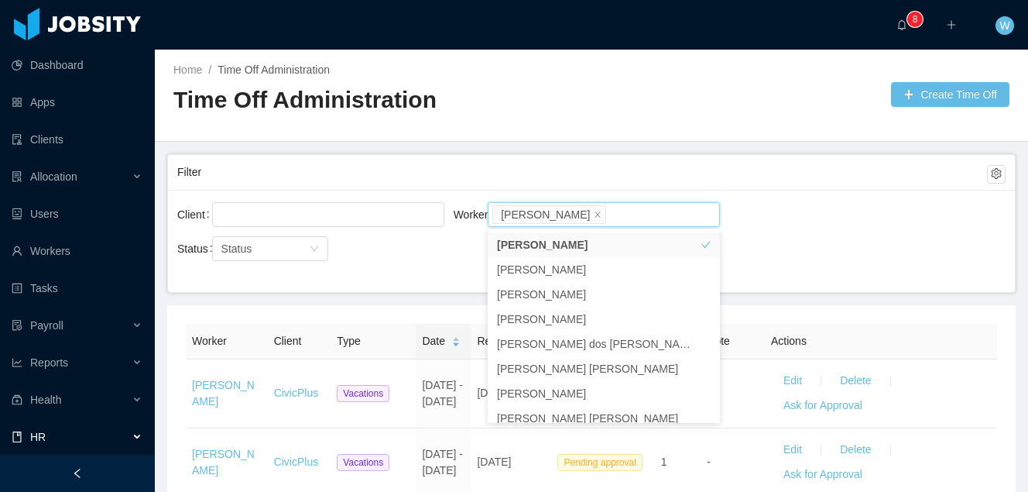
click at [578, 125] on div "Time Off Administration" at bounding box center [382, 105] width 418 height 43
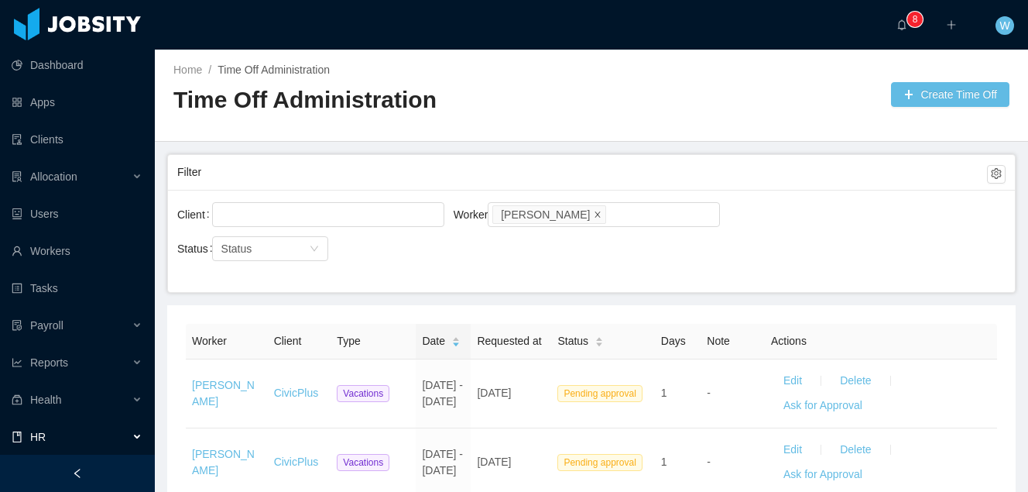
click at [596, 215] on icon "icon: close" at bounding box center [598, 213] width 5 height 5
click at [376, 211] on div at bounding box center [326, 214] width 218 height 23
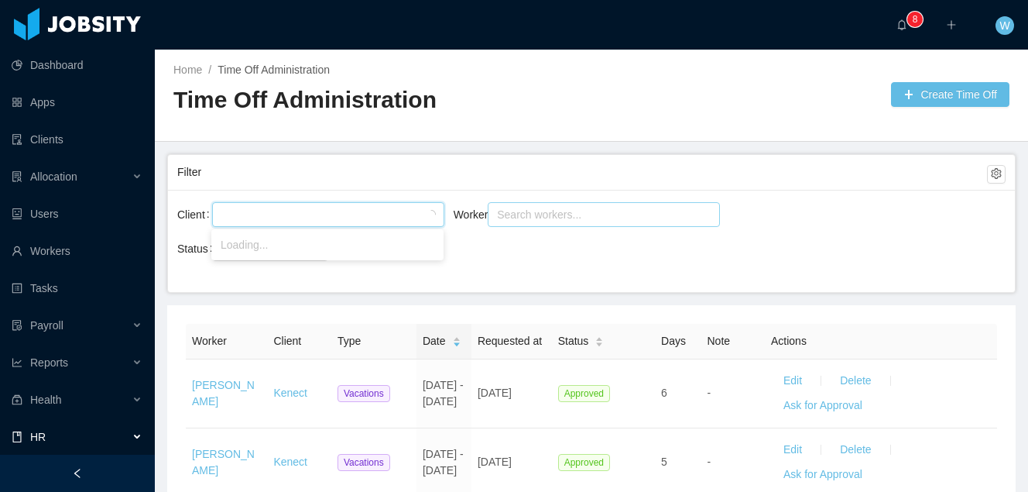
click at [569, 211] on div "Search workers..." at bounding box center [597, 214] width 200 height 15
type input "**********"
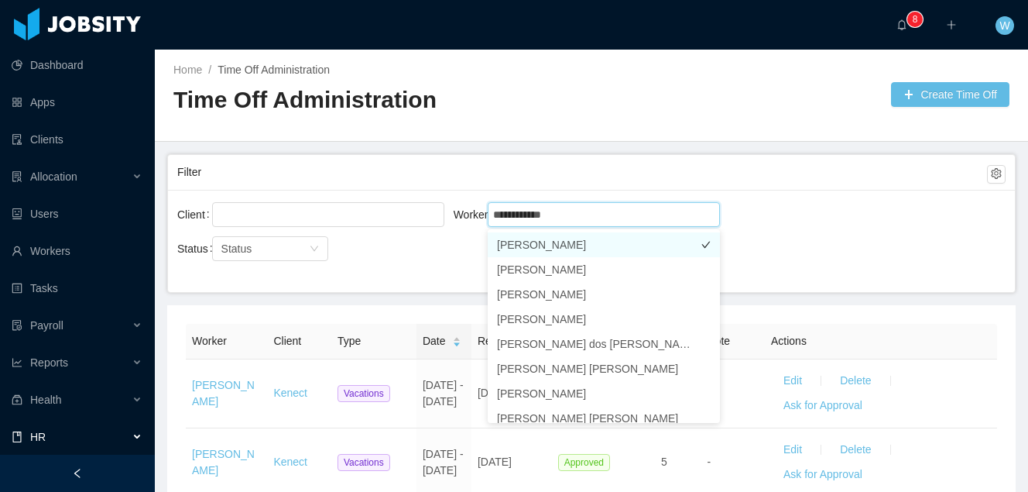
click at [575, 241] on li "[PERSON_NAME]" at bounding box center [604, 244] width 232 height 25
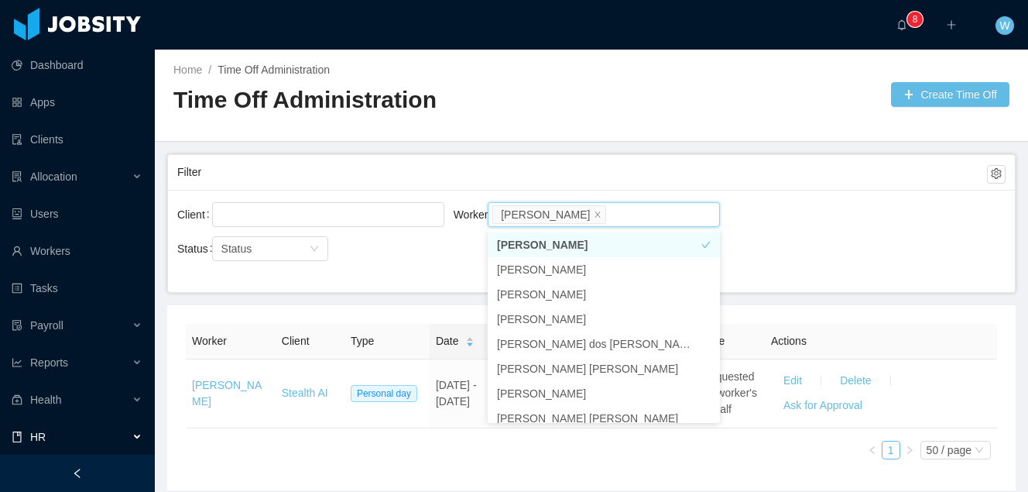
click at [661, 146] on main "Home / Time Off Administration / Time Off Administration Create Time Off Filter…" at bounding box center [592, 271] width 874 height 442
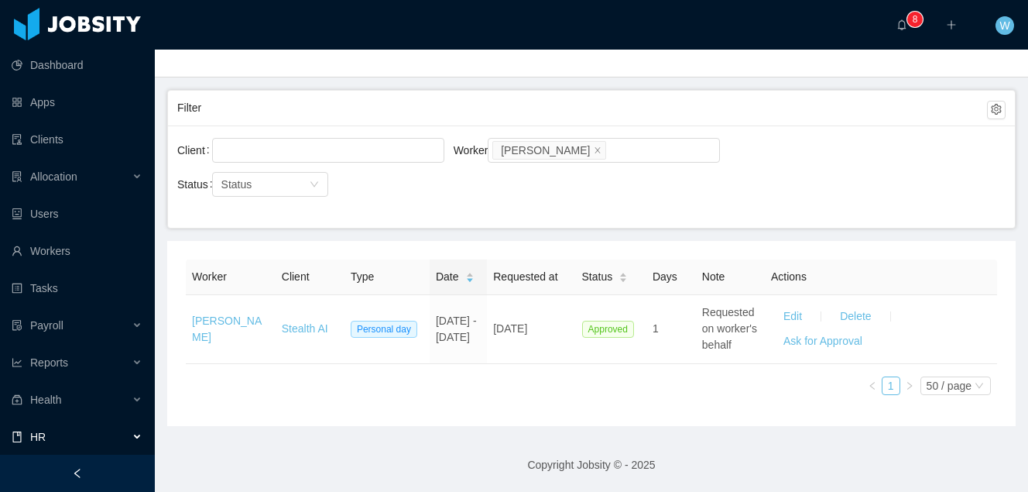
scroll to position [80, 0]
click at [70, 252] on link "Workers" at bounding box center [77, 250] width 131 height 31
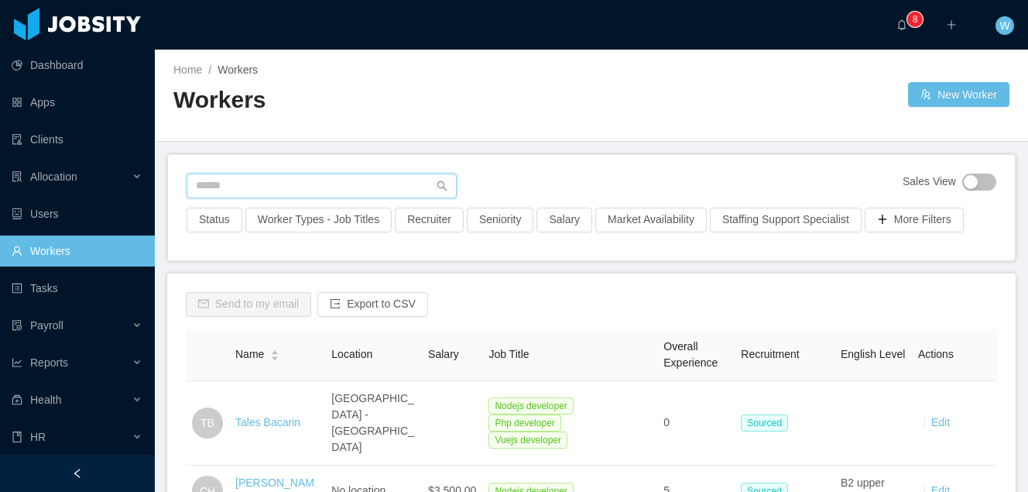
click at [397, 184] on input "text" at bounding box center [322, 185] width 270 height 25
type input "*"
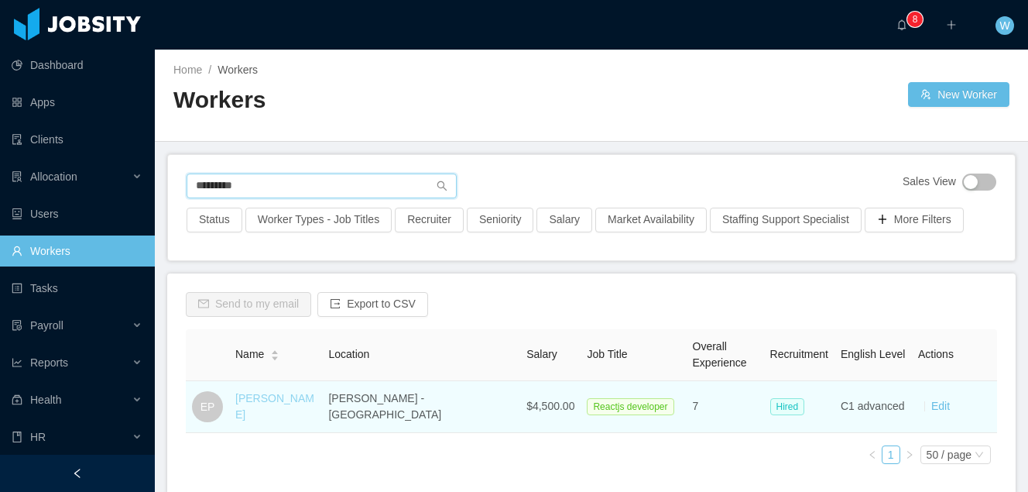
type input "*********"
click at [279, 407] on link "[PERSON_NAME]" at bounding box center [274, 406] width 79 height 29
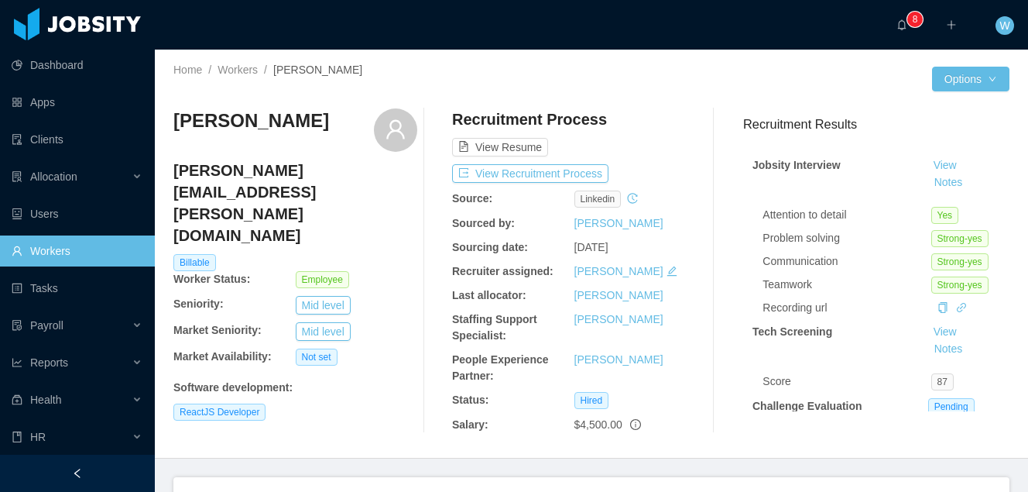
drag, startPoint x: 307, startPoint y: 123, endPoint x: 240, endPoint y: 109, distance: 68.0
click at [172, 122] on div "Home / Workers / Edwin Poueriet / Options Edwin Poueriet edwin.poueriet@jobsity…" at bounding box center [592, 254] width 874 height 409
copy h3 "[PERSON_NAME]"
click at [83, 252] on link "Workers" at bounding box center [77, 250] width 131 height 31
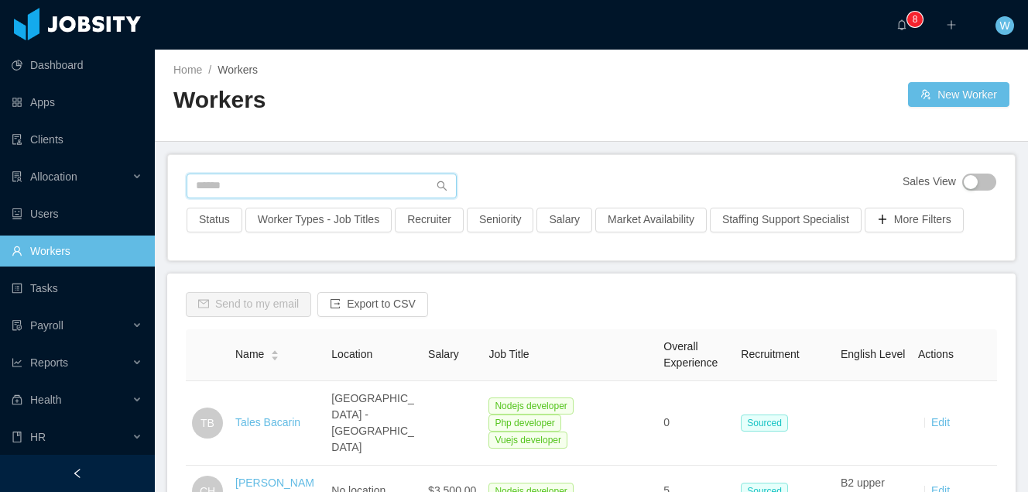
click at [370, 184] on input "text" at bounding box center [322, 185] width 270 height 25
type input "**********"
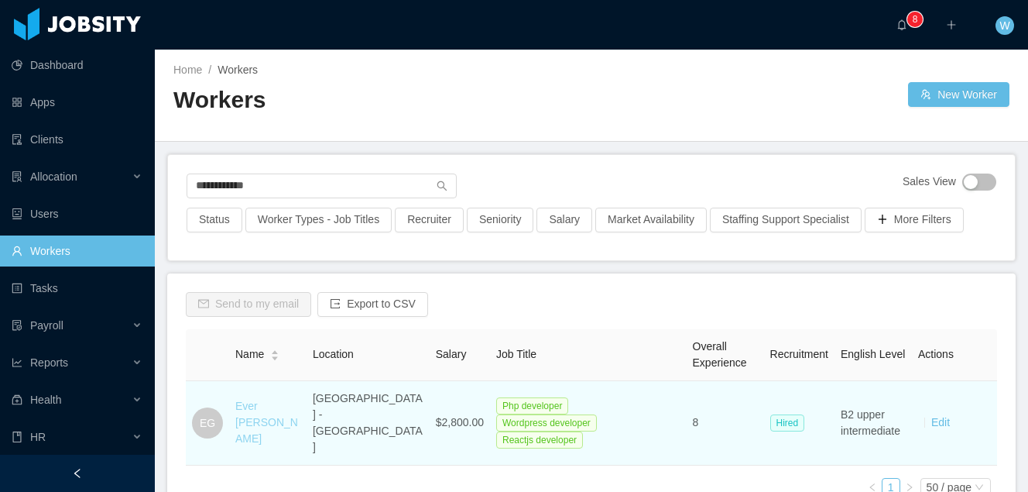
click at [245, 410] on link "Ever Giraldo" at bounding box center [266, 422] width 63 height 45
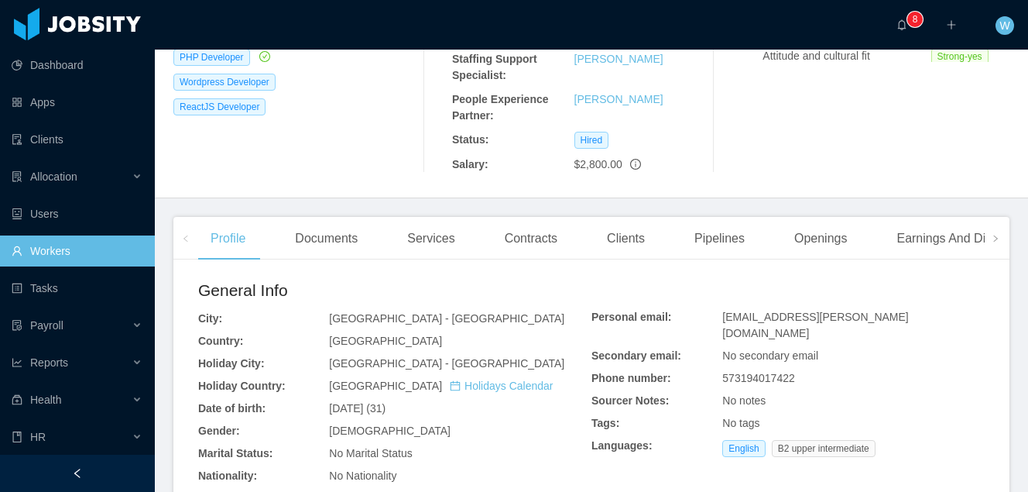
scroll to position [350, 0]
click at [562, 216] on div "Contracts" at bounding box center [531, 237] width 77 height 43
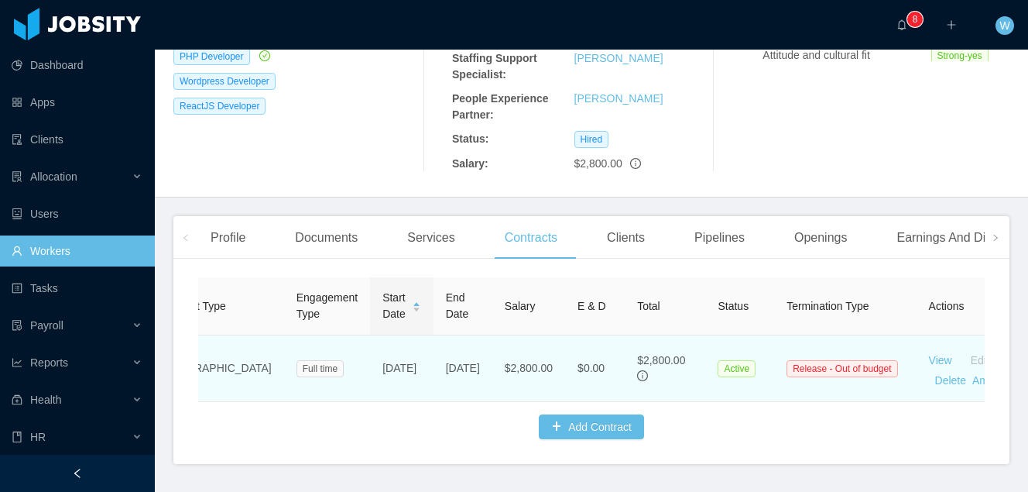
scroll to position [0, 70]
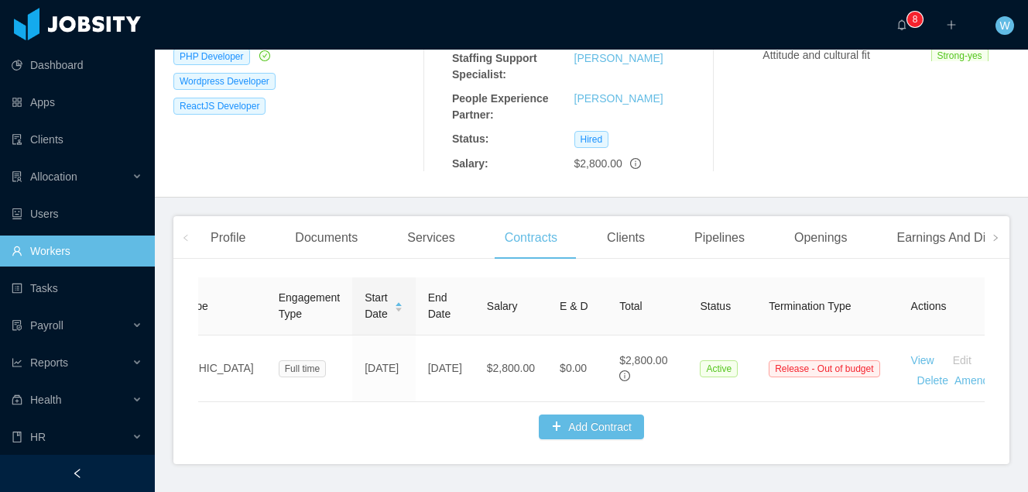
click at [629, 216] on div "Clients" at bounding box center [626, 237] width 63 height 43
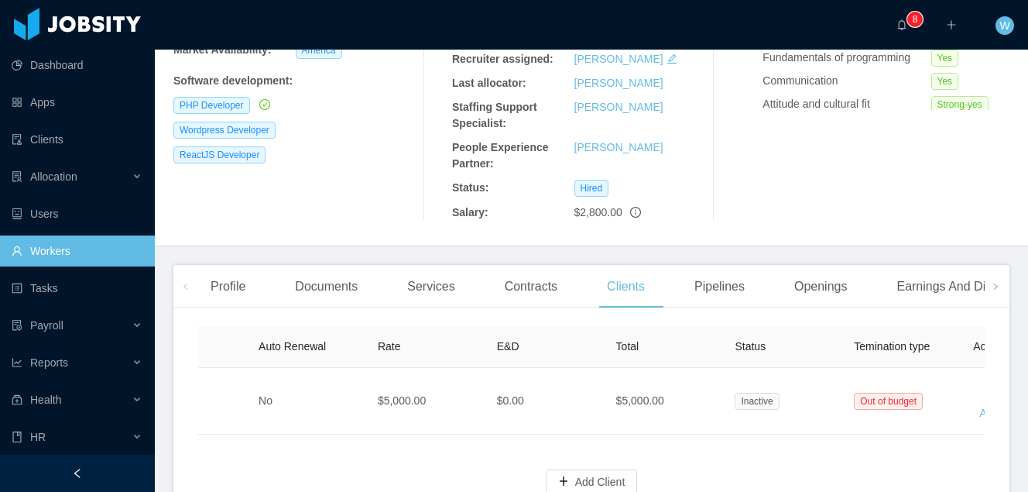
scroll to position [0, 667]
